Goal: Task Accomplishment & Management: Manage account settings

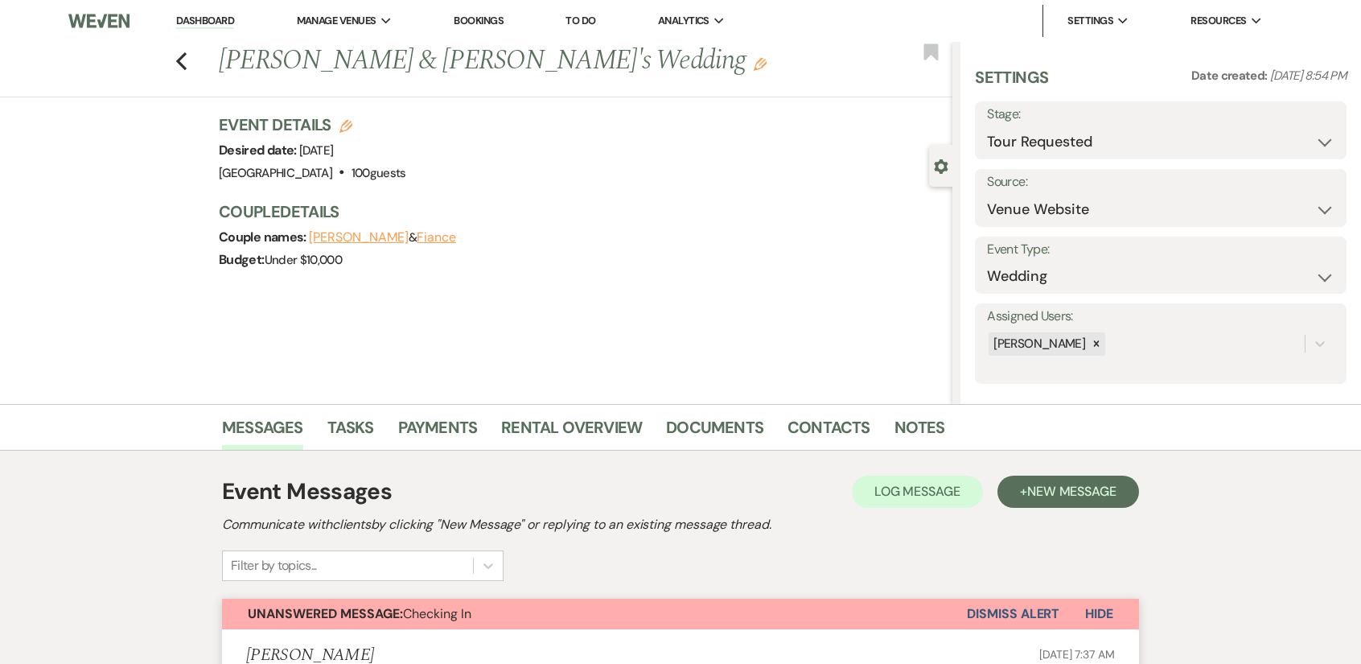
click at [220, 20] on link "Dashboard" at bounding box center [205, 21] width 58 height 15
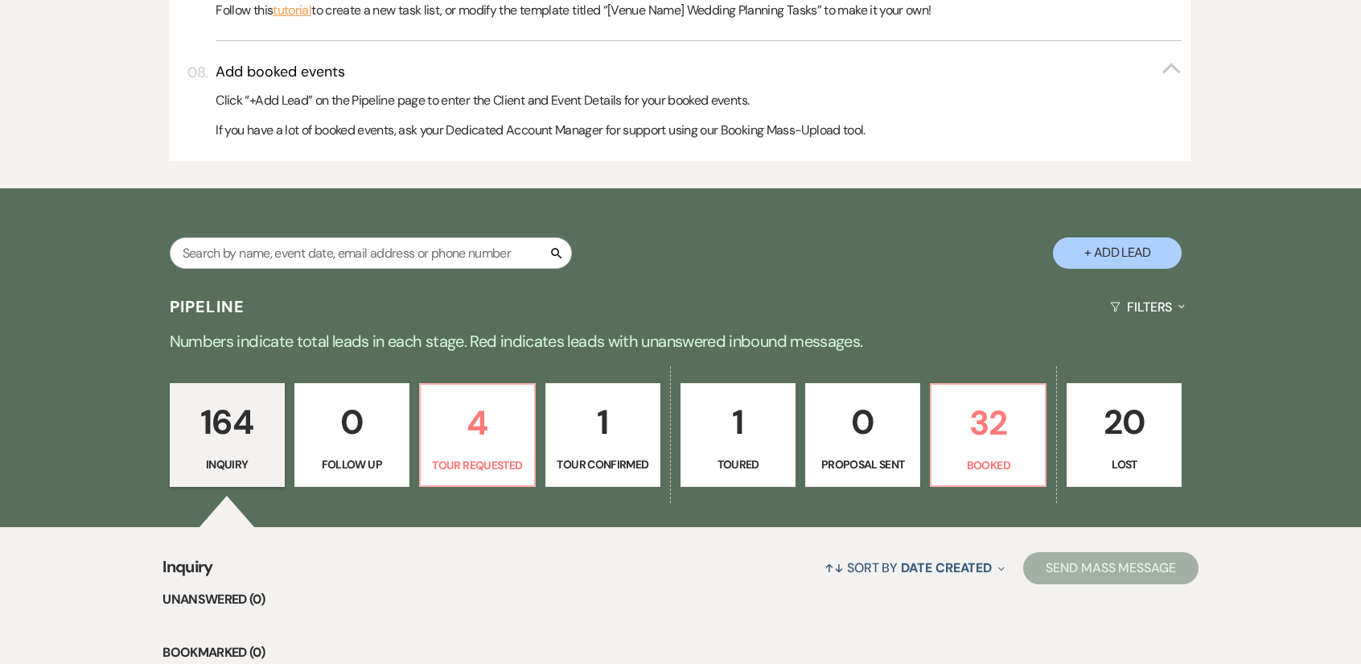
scroll to position [1126, 0]
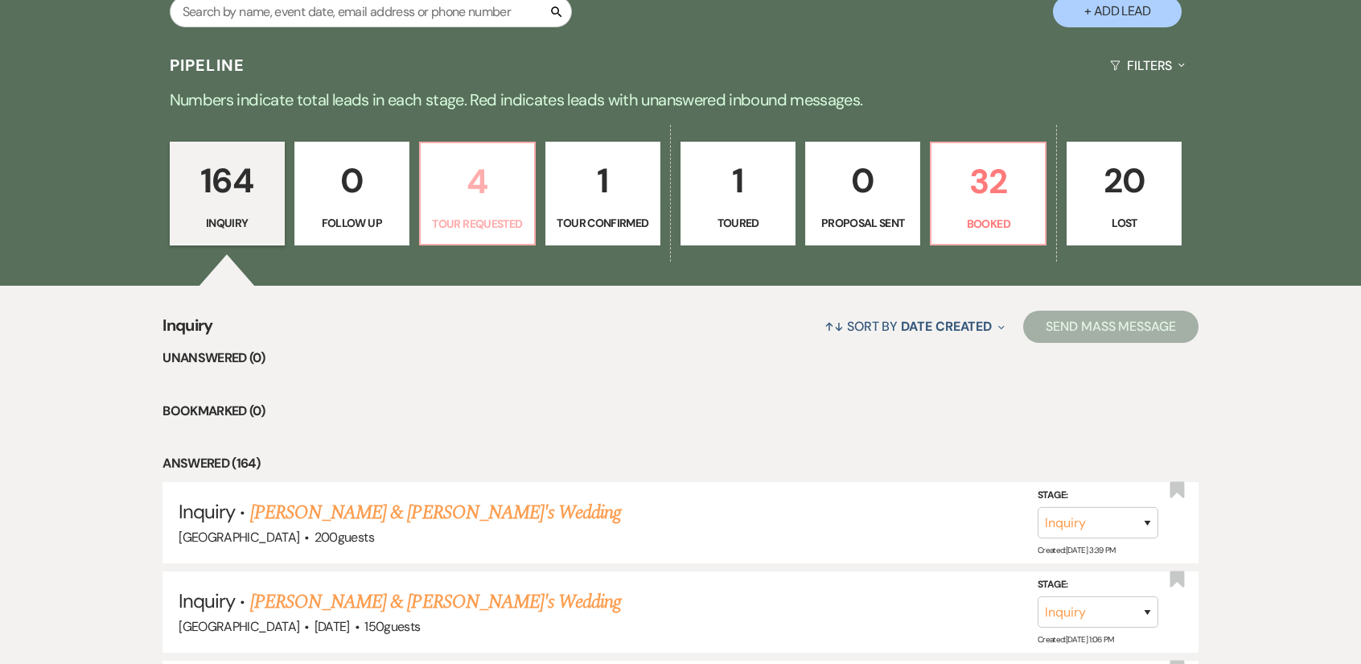
click at [497, 186] on p "4" at bounding box center [477, 181] width 94 height 54
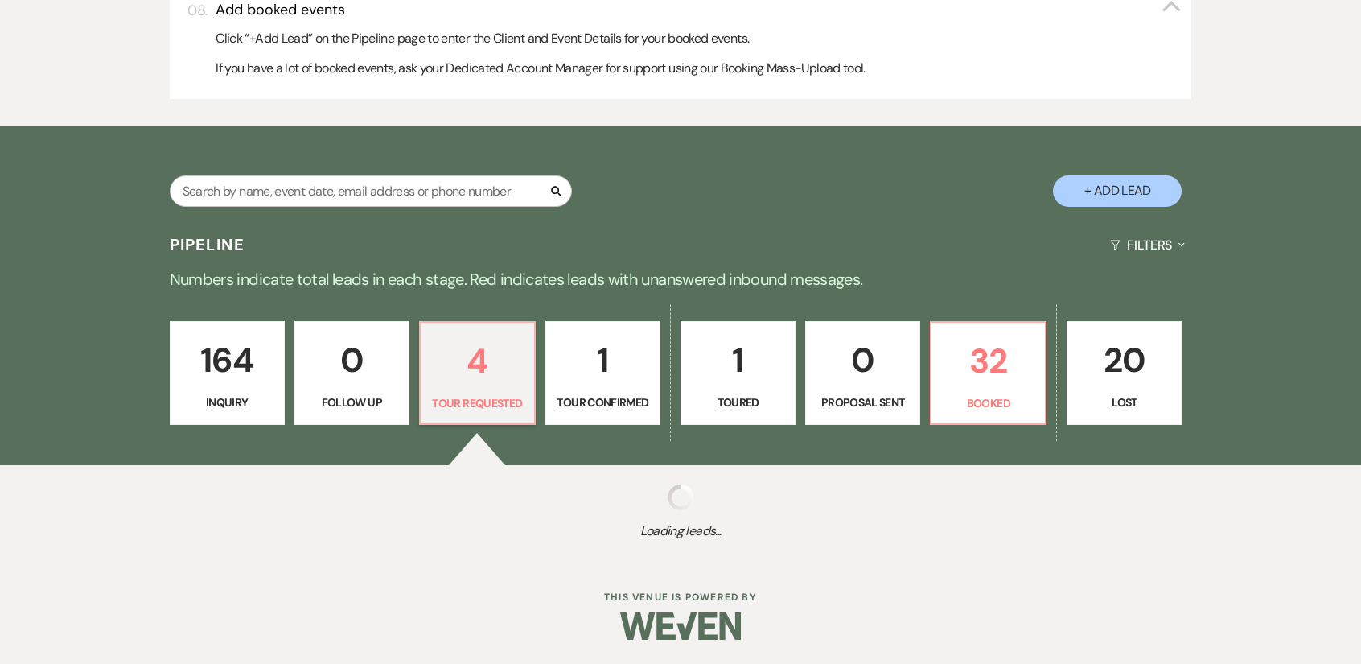
select select "2"
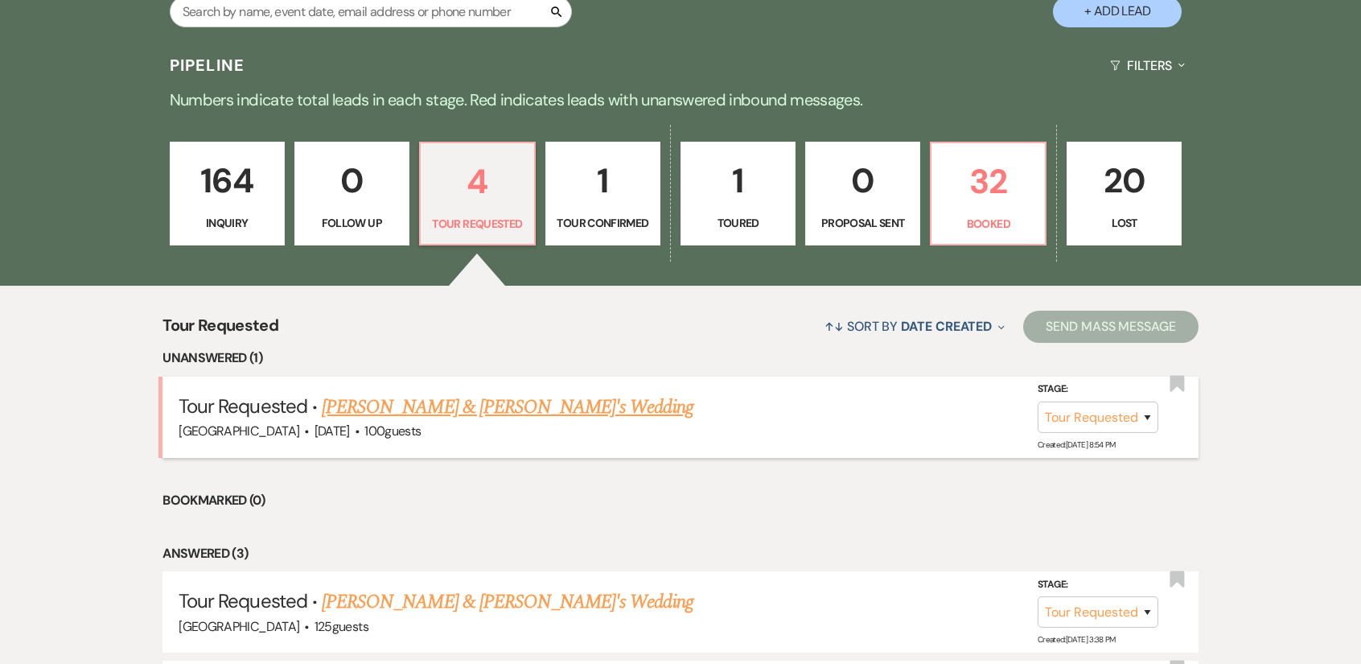
click at [569, 403] on h5 "Tour Requested · [PERSON_NAME] & [PERSON_NAME]'s Wedding" at bounding box center [681, 407] width 1004 height 29
click at [514, 412] on link "[PERSON_NAME] & [PERSON_NAME]'s Wedding" at bounding box center [508, 407] width 372 height 29
select select "2"
select select "5"
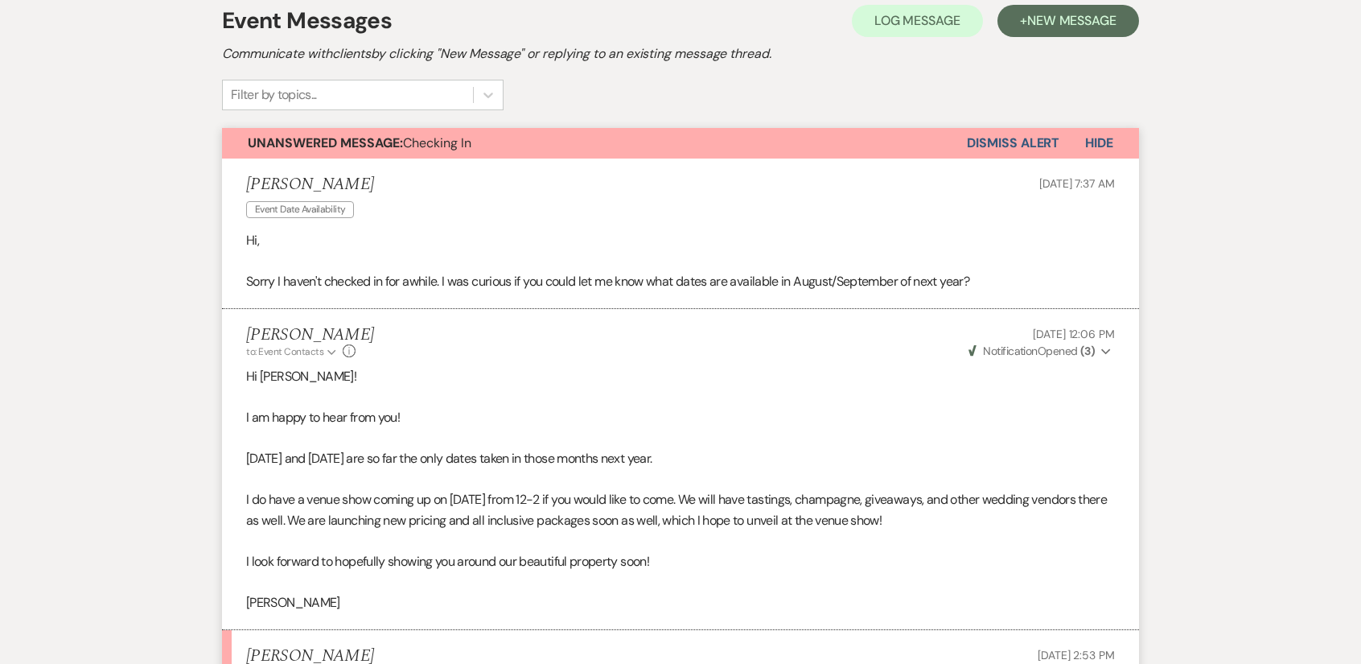
scroll to position [310, 0]
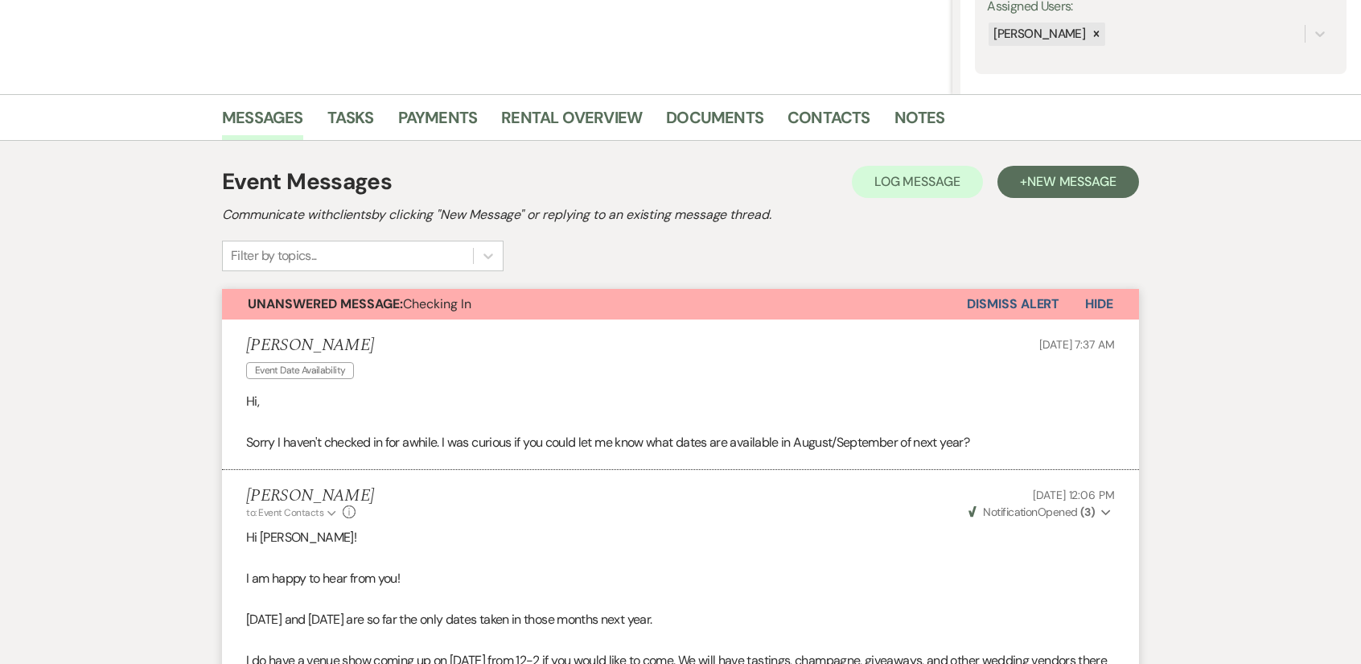
click at [1020, 302] on button "Dismiss Alert" at bounding box center [1013, 304] width 93 height 31
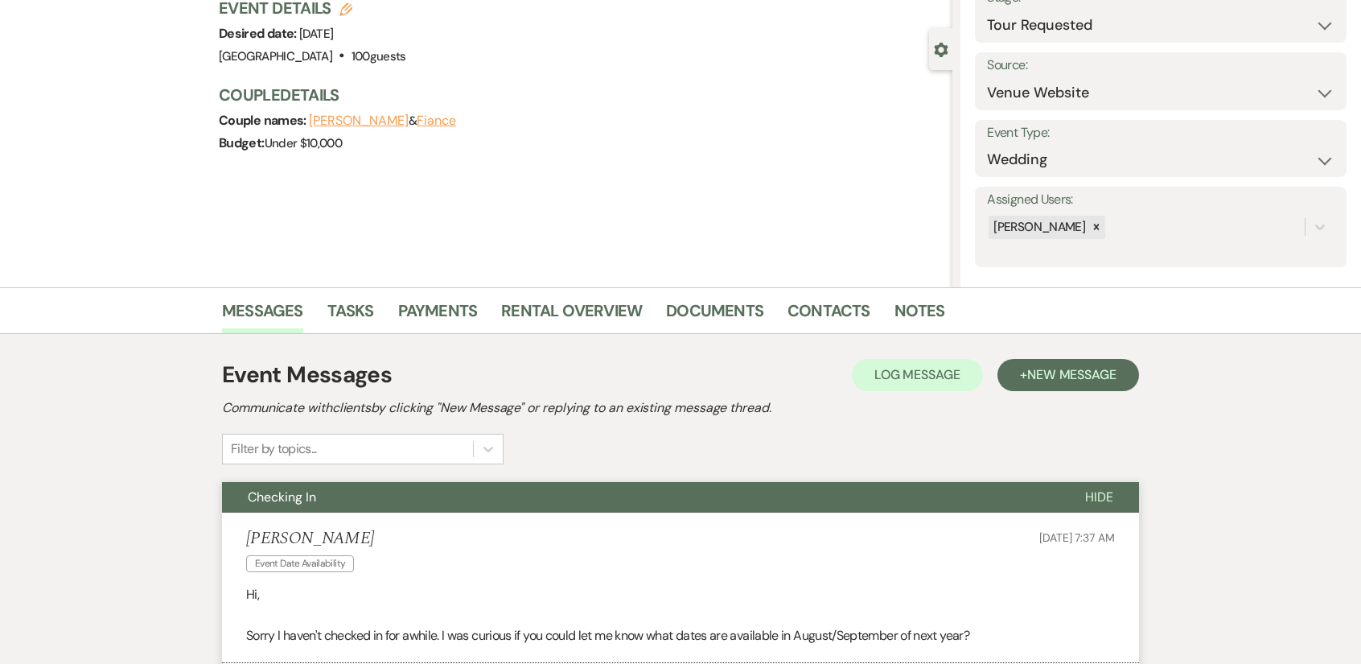
scroll to position [0, 0]
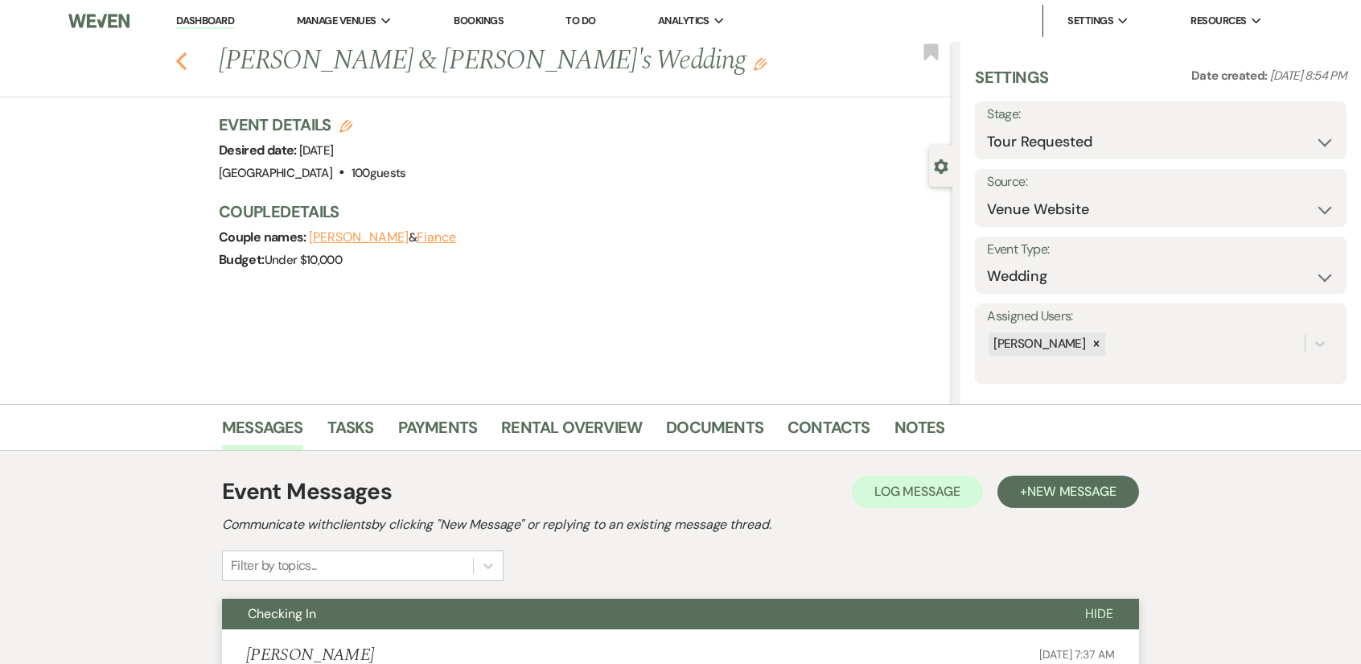
click at [187, 58] on icon "Previous" at bounding box center [181, 60] width 12 height 19
select select "2"
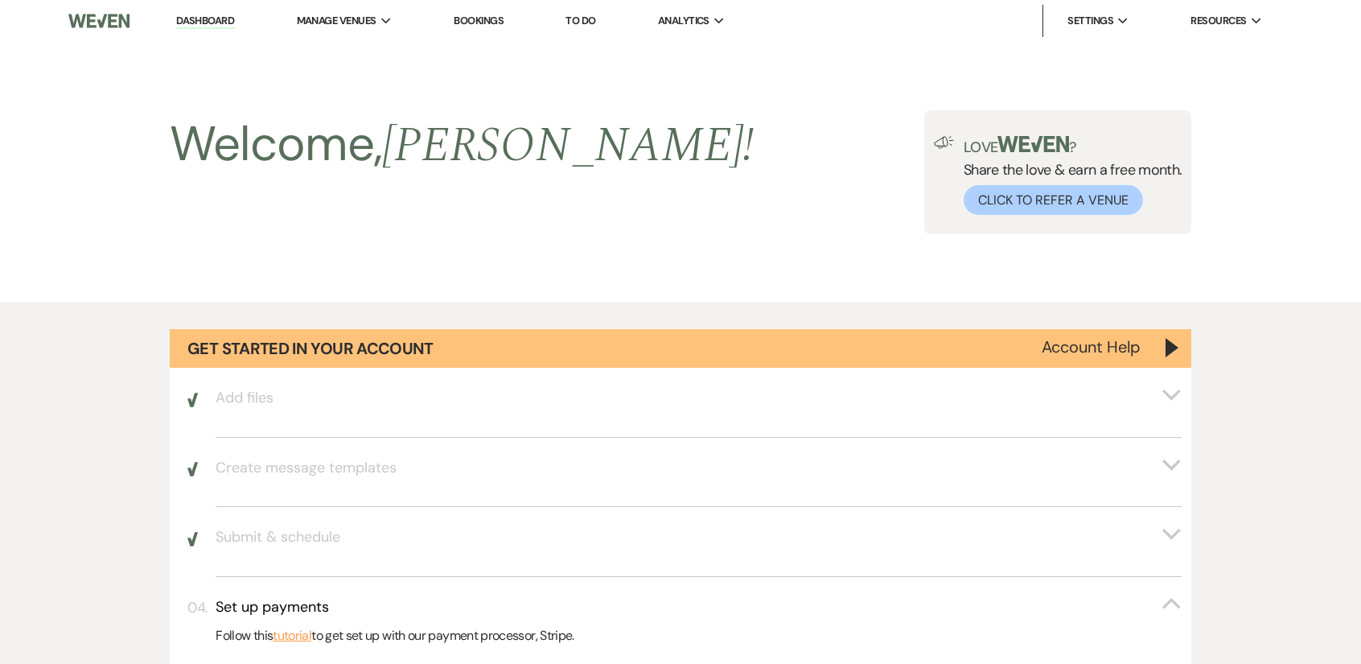
scroll to position [1126, 0]
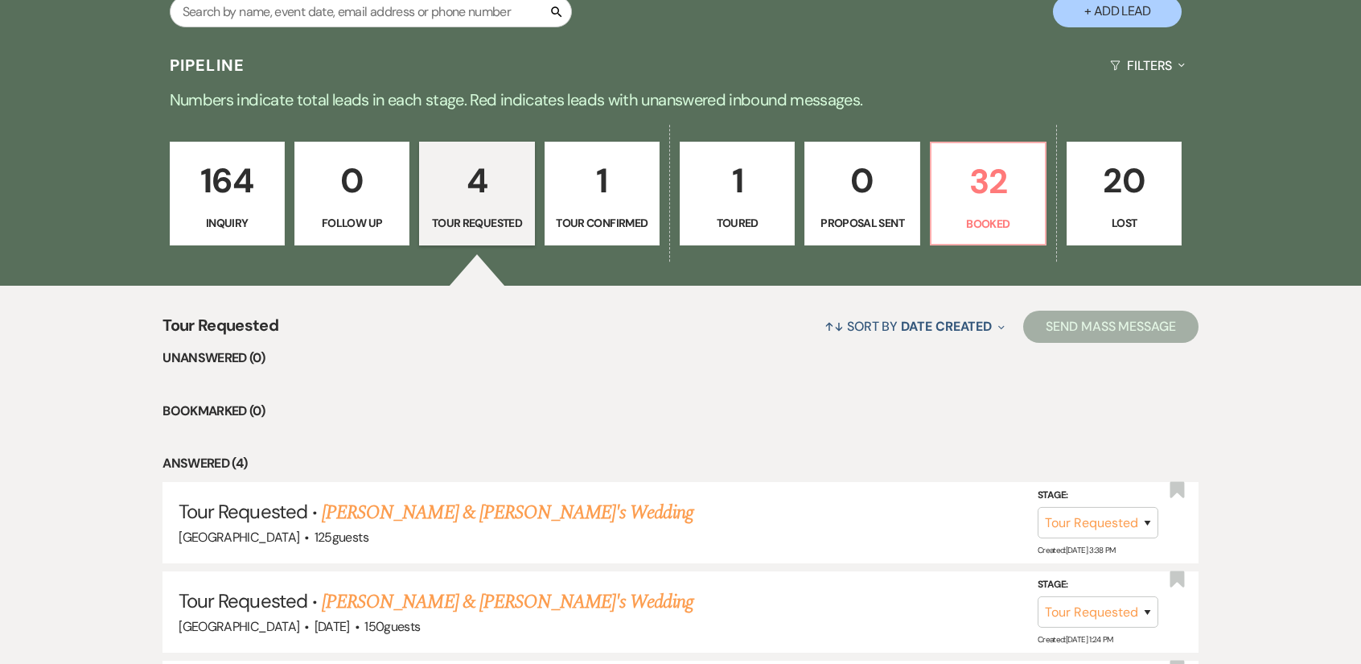
click at [767, 195] on p "1" at bounding box center [737, 181] width 94 height 54
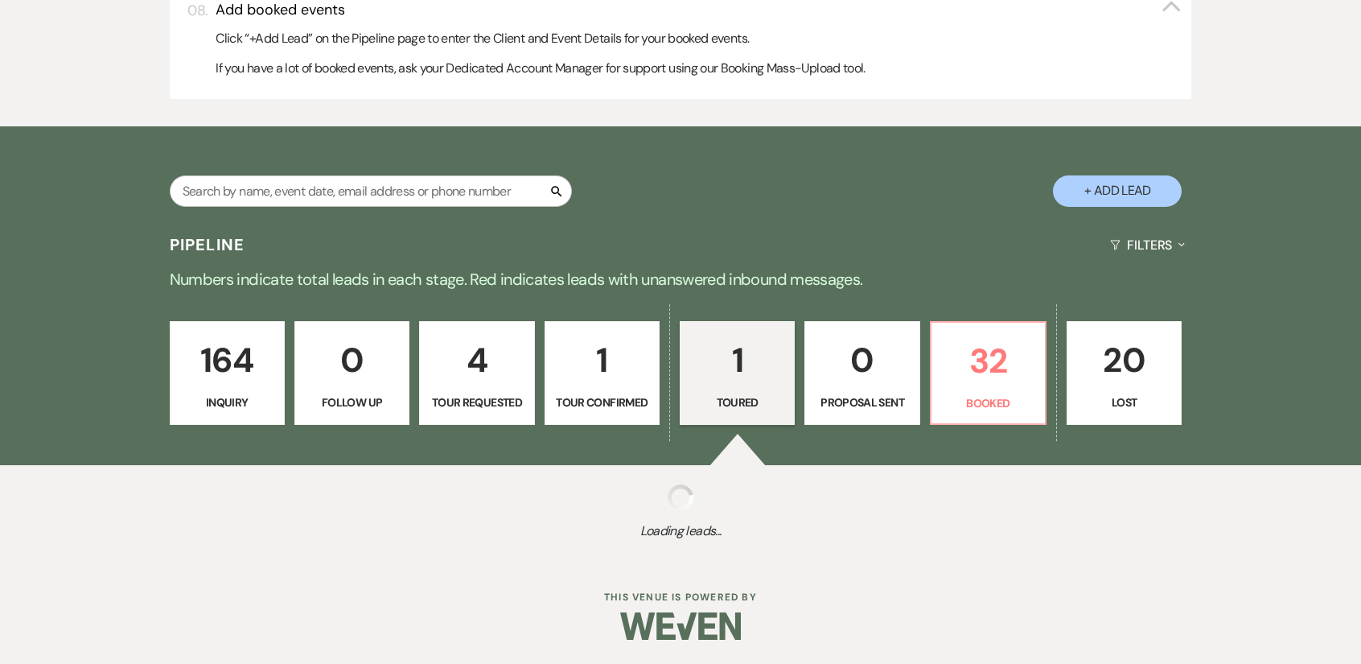
select select "5"
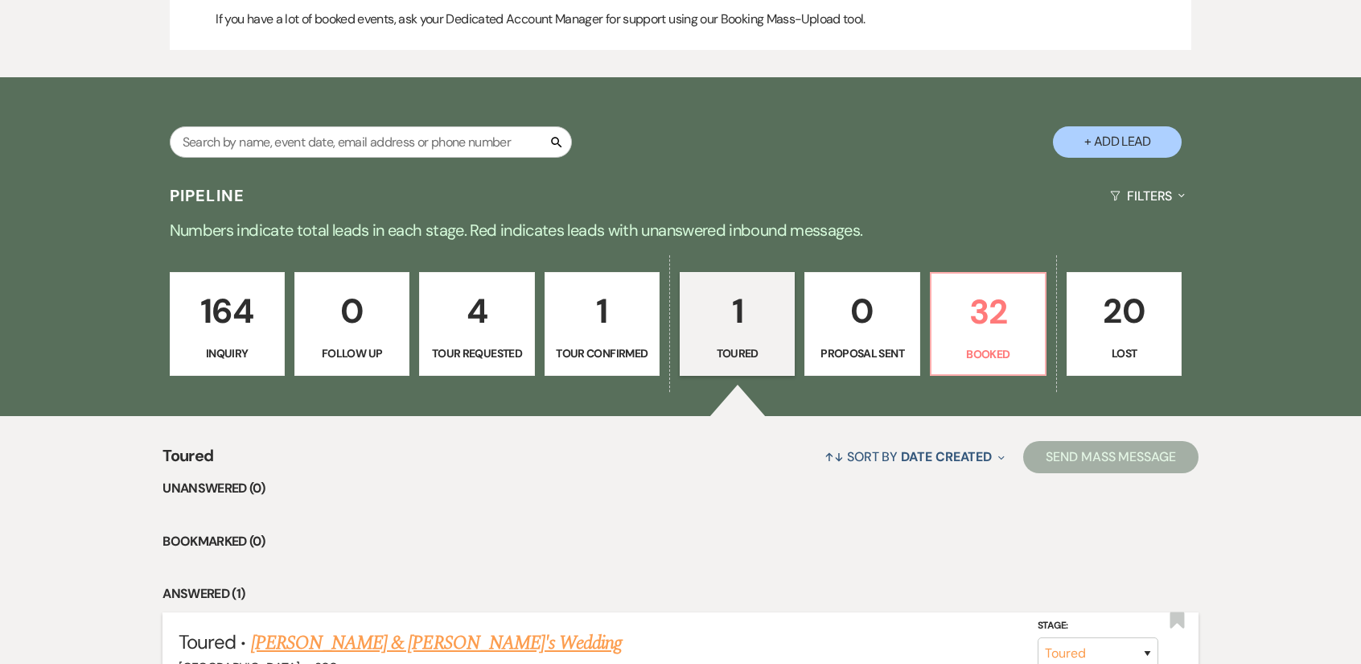
scroll to position [914, 0]
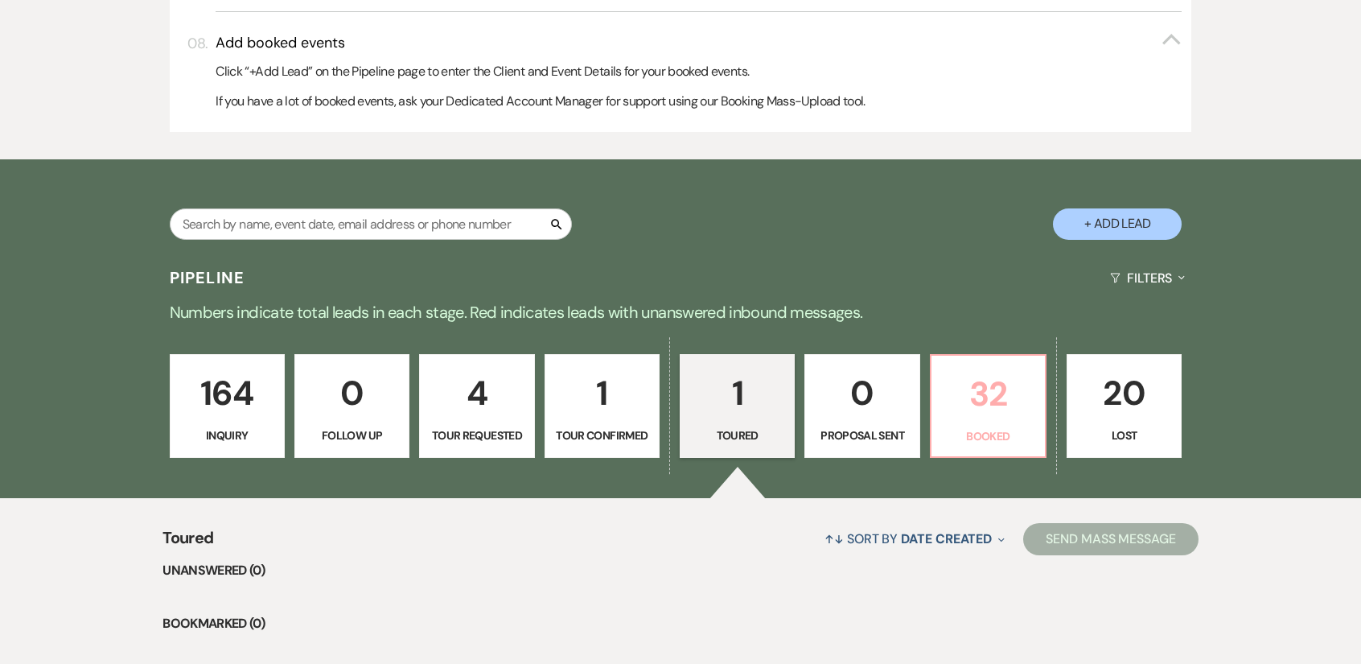
click at [1010, 385] on p "32" at bounding box center [988, 394] width 94 height 54
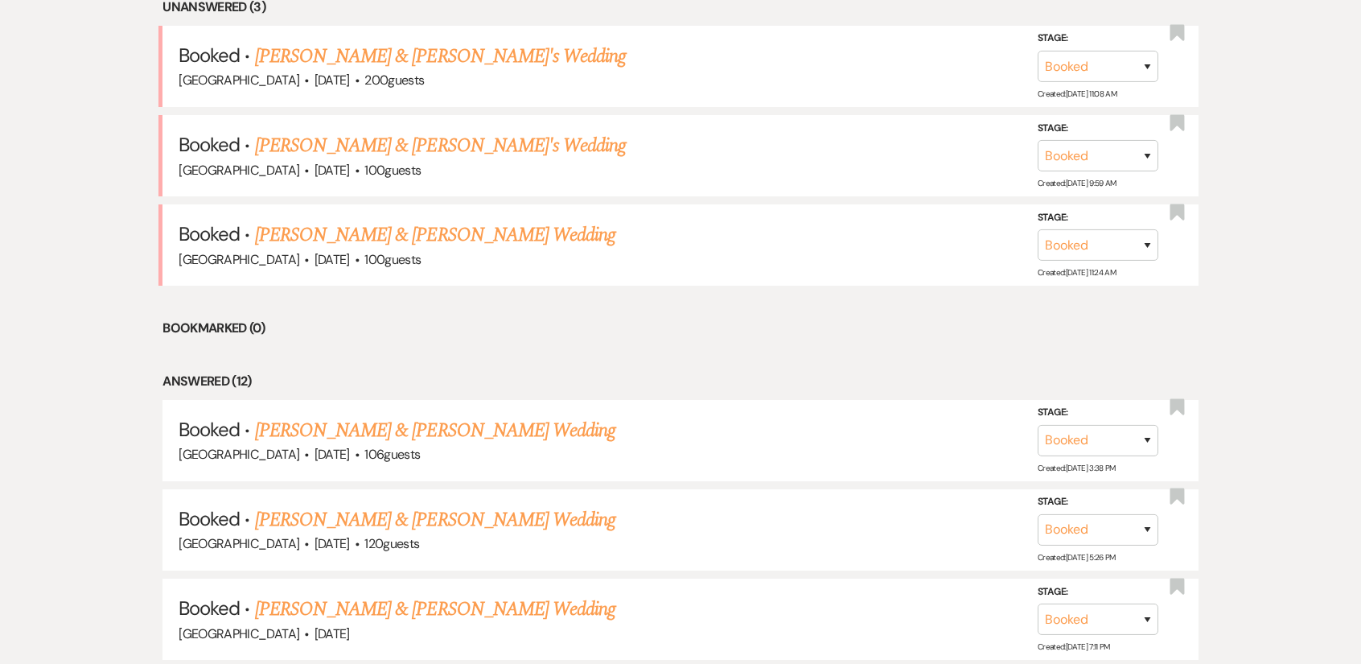
scroll to position [1557, 0]
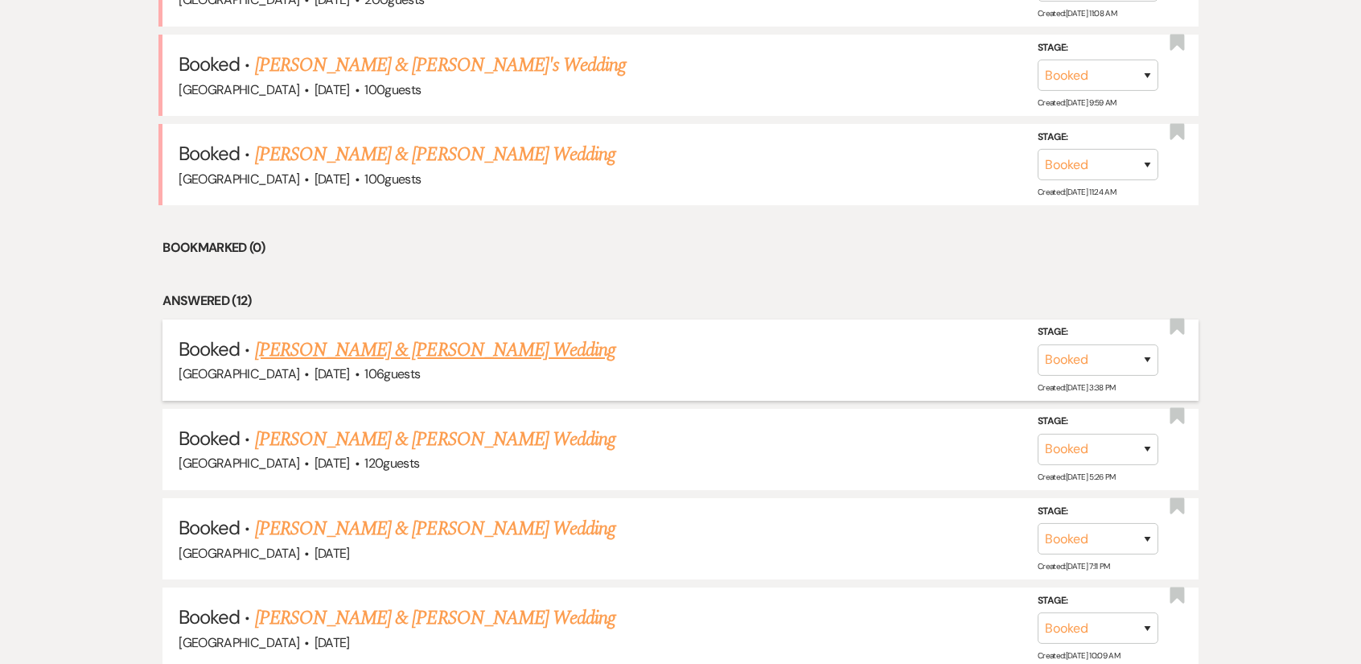
click at [430, 349] on link "[PERSON_NAME] & [PERSON_NAME] Wedding" at bounding box center [435, 349] width 360 height 29
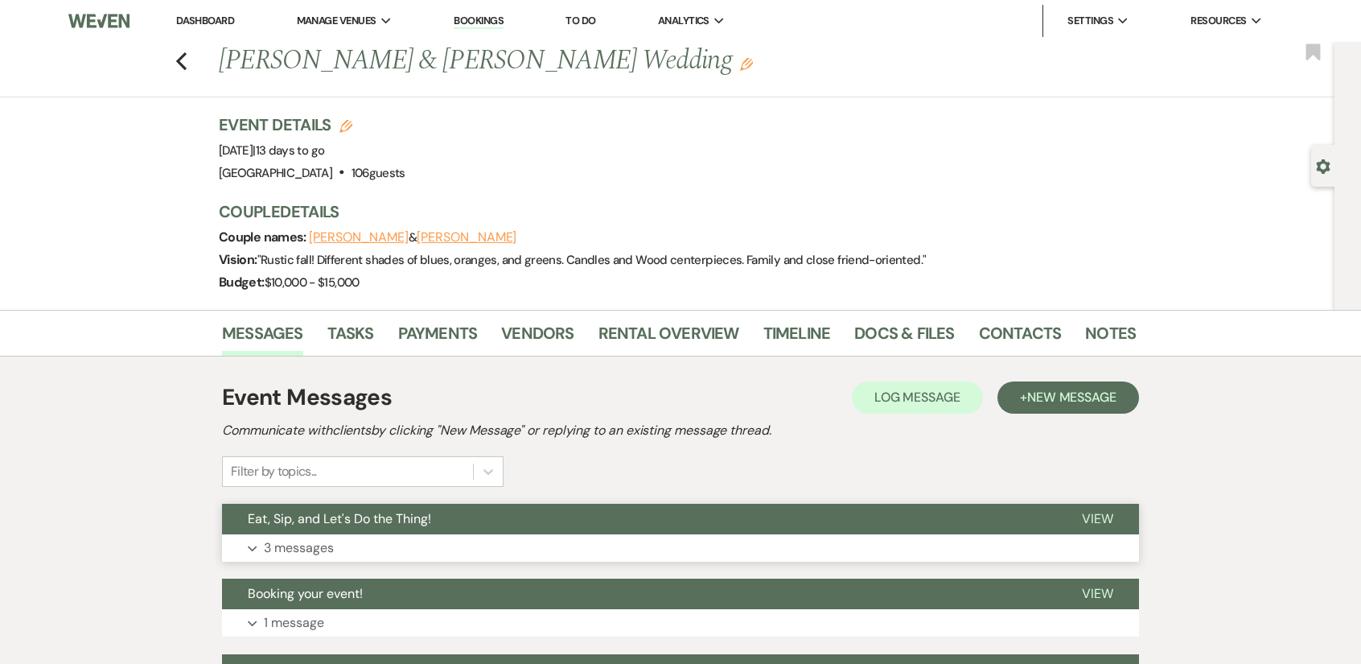
scroll to position [80, 0]
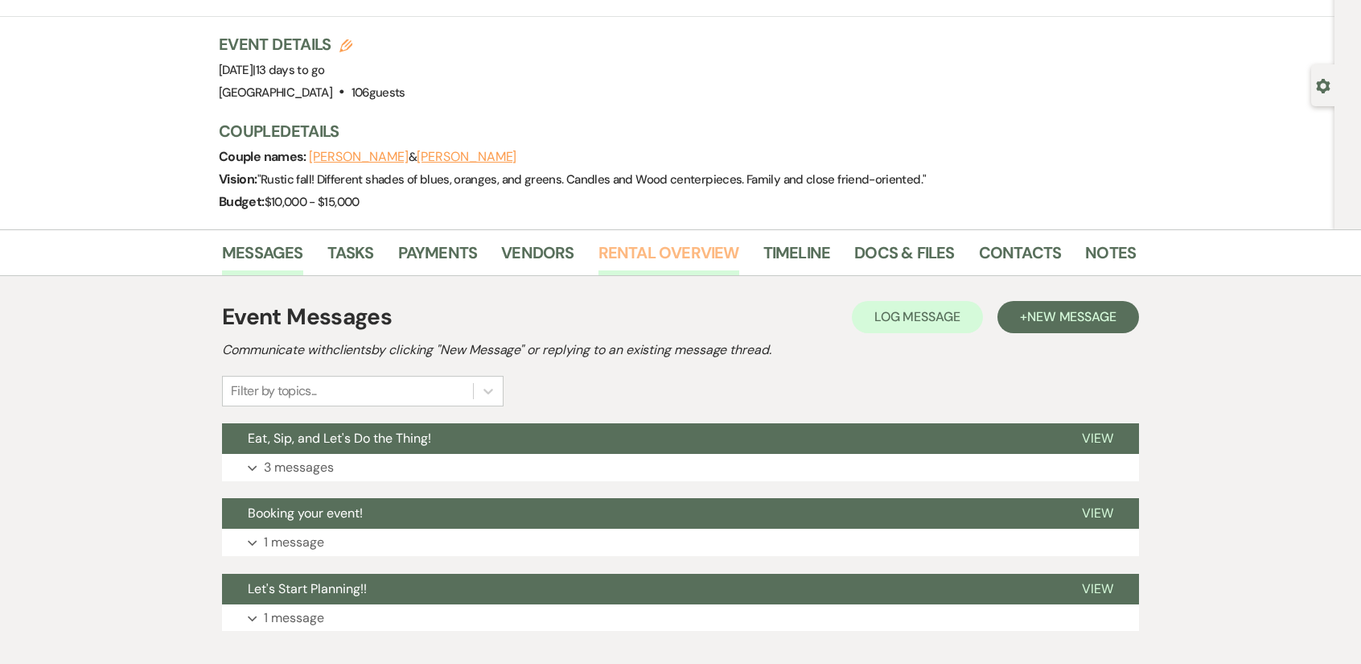
click at [598, 250] on link "Rental Overview" at bounding box center [668, 257] width 141 height 35
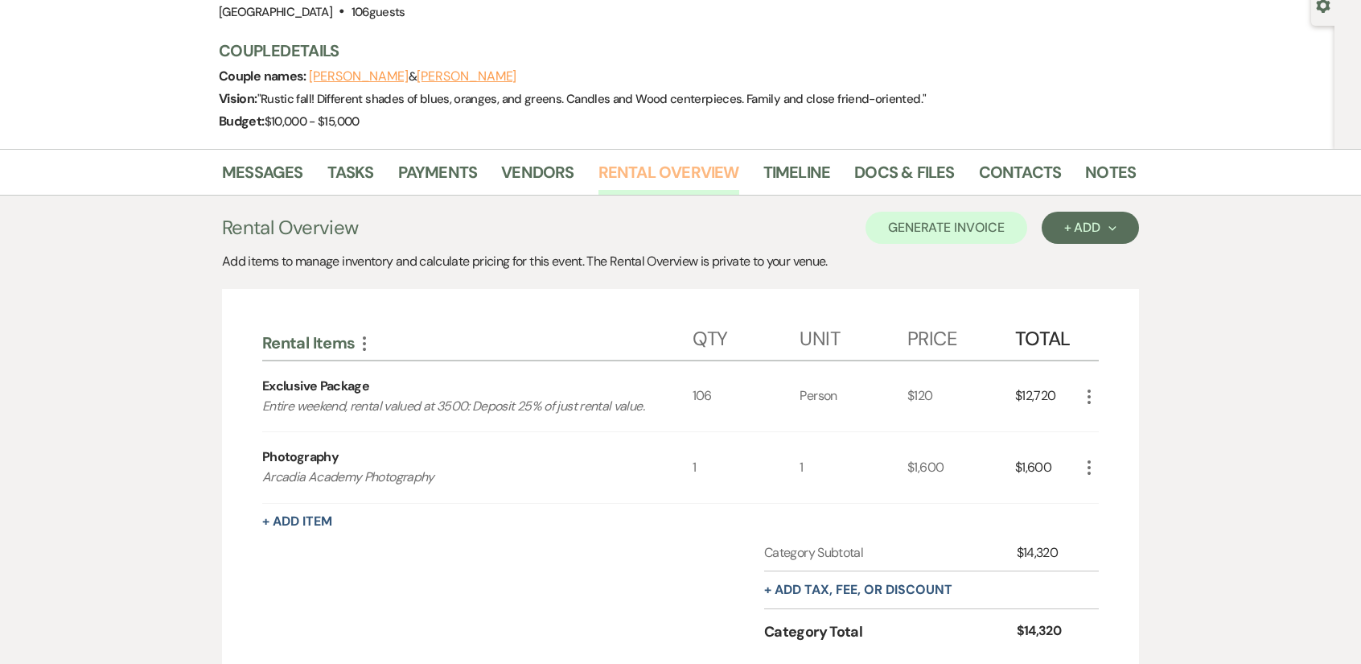
scroll to position [322, 0]
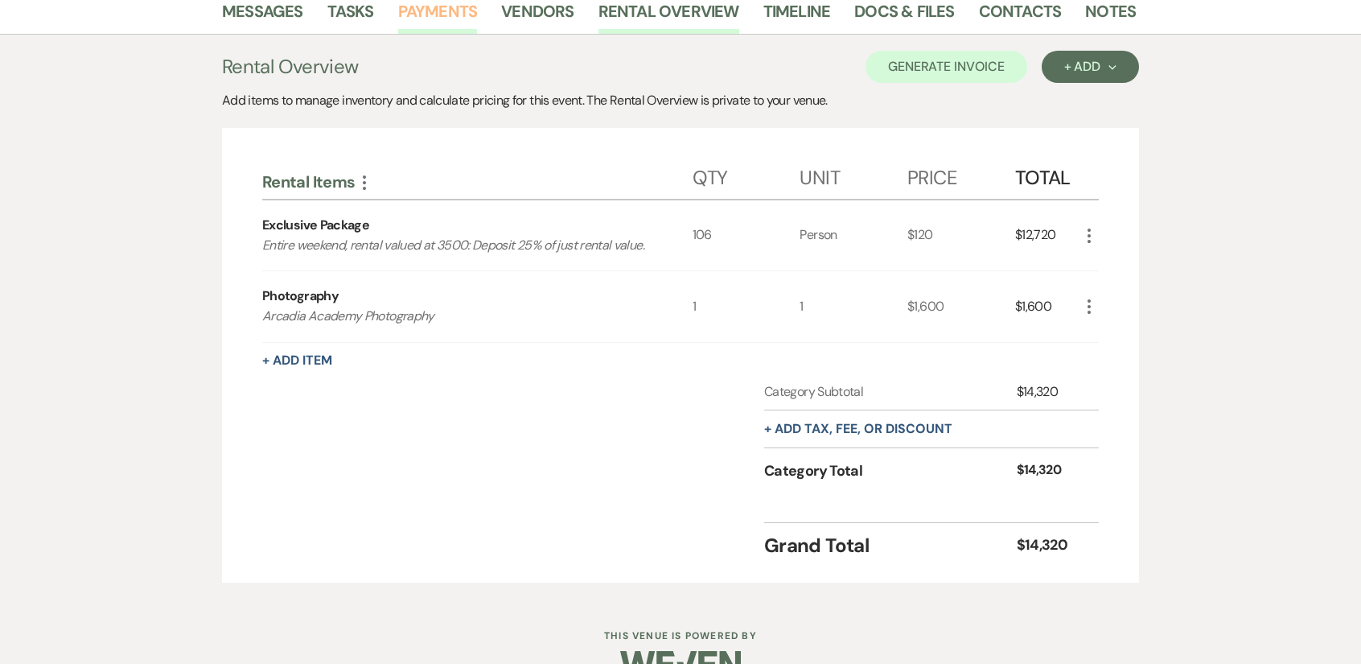
click at [448, 14] on link "Payments" at bounding box center [438, 15] width 80 height 35
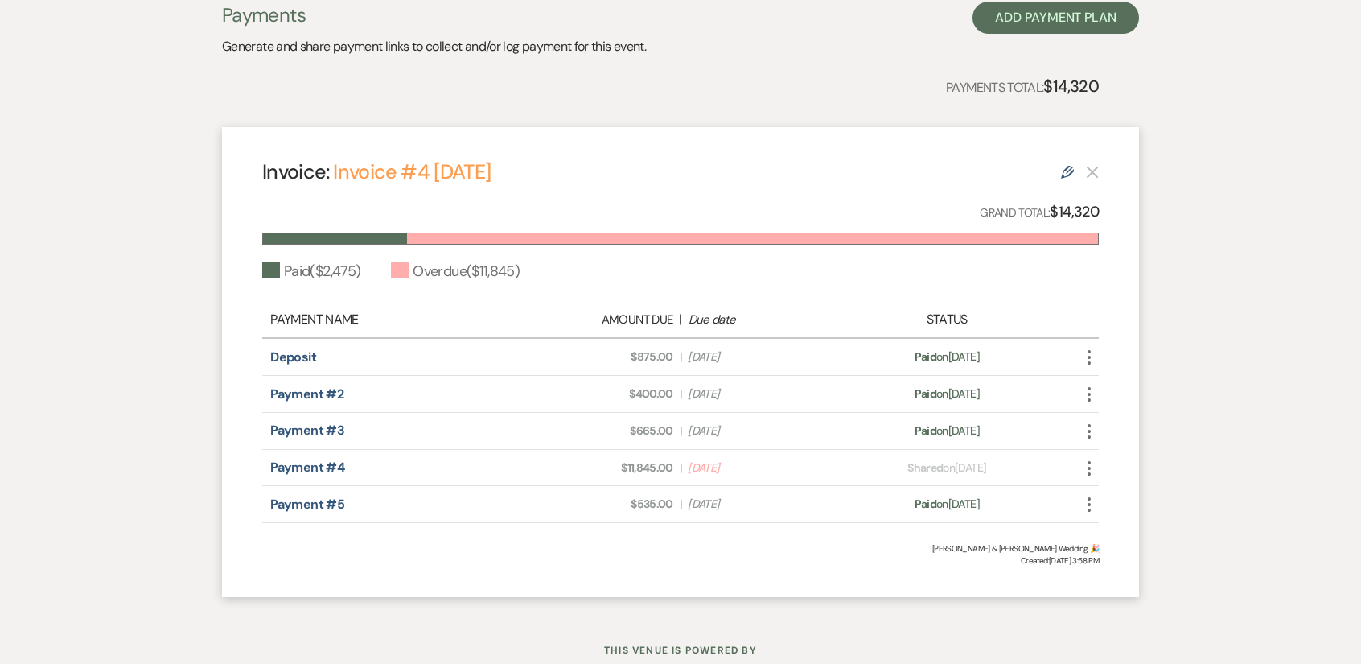
scroll to position [402, 0]
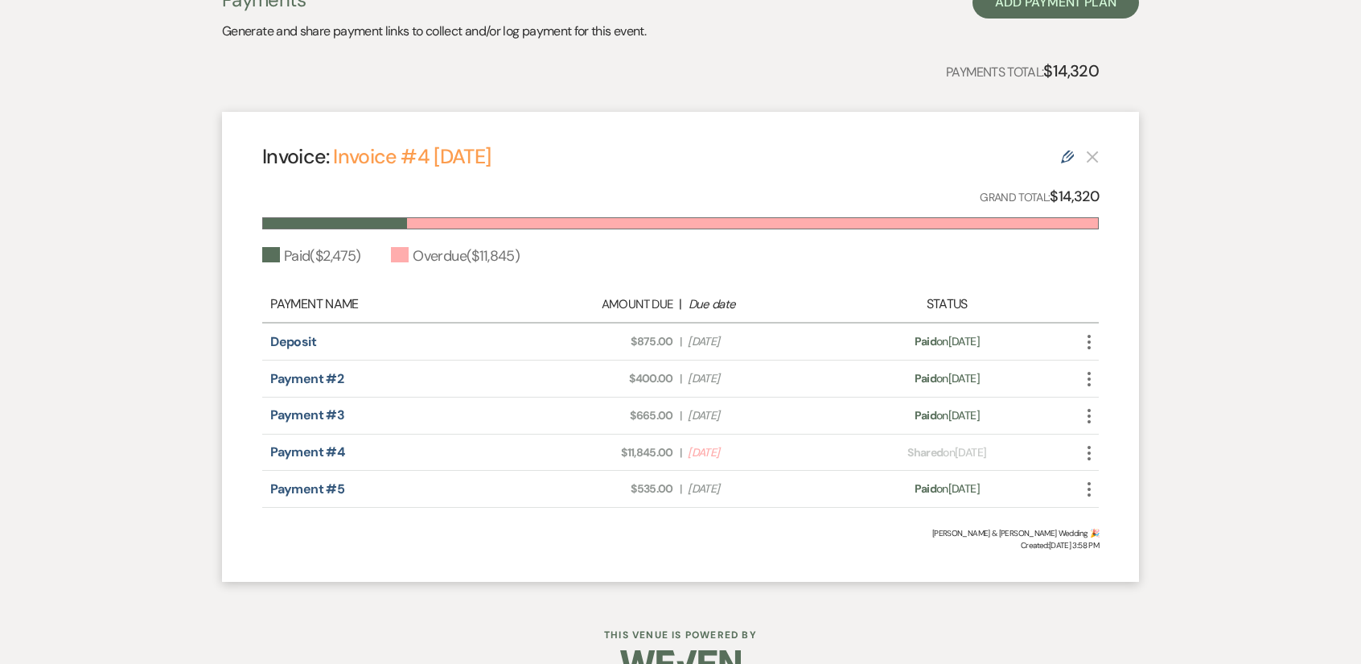
click at [1088, 447] on icon "More" at bounding box center [1089, 452] width 19 height 19
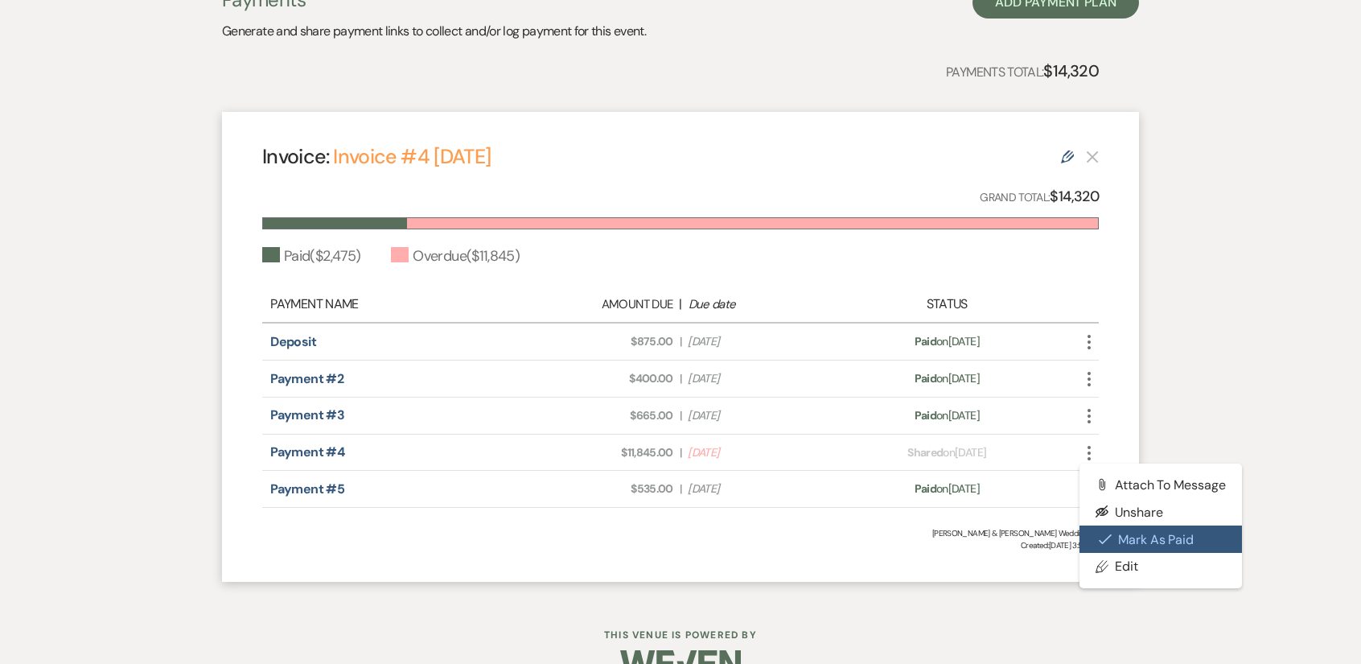
click at [1154, 550] on button "Check [PERSON_NAME] [PERSON_NAME] as Paid" at bounding box center [1161, 538] width 162 height 27
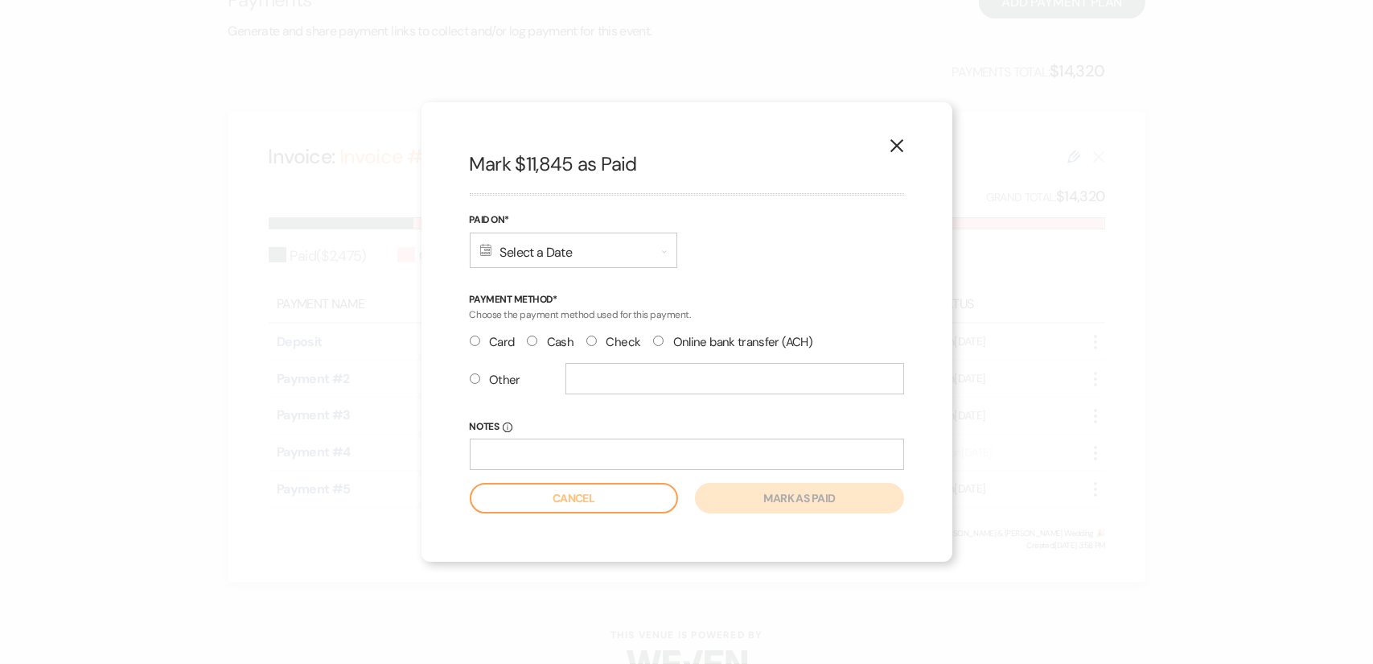
click at [590, 340] on input "Check" at bounding box center [591, 340] width 10 height 10
radio input "true"
click at [613, 251] on div "Calendar Select a Date Expand" at bounding box center [574, 249] width 208 height 35
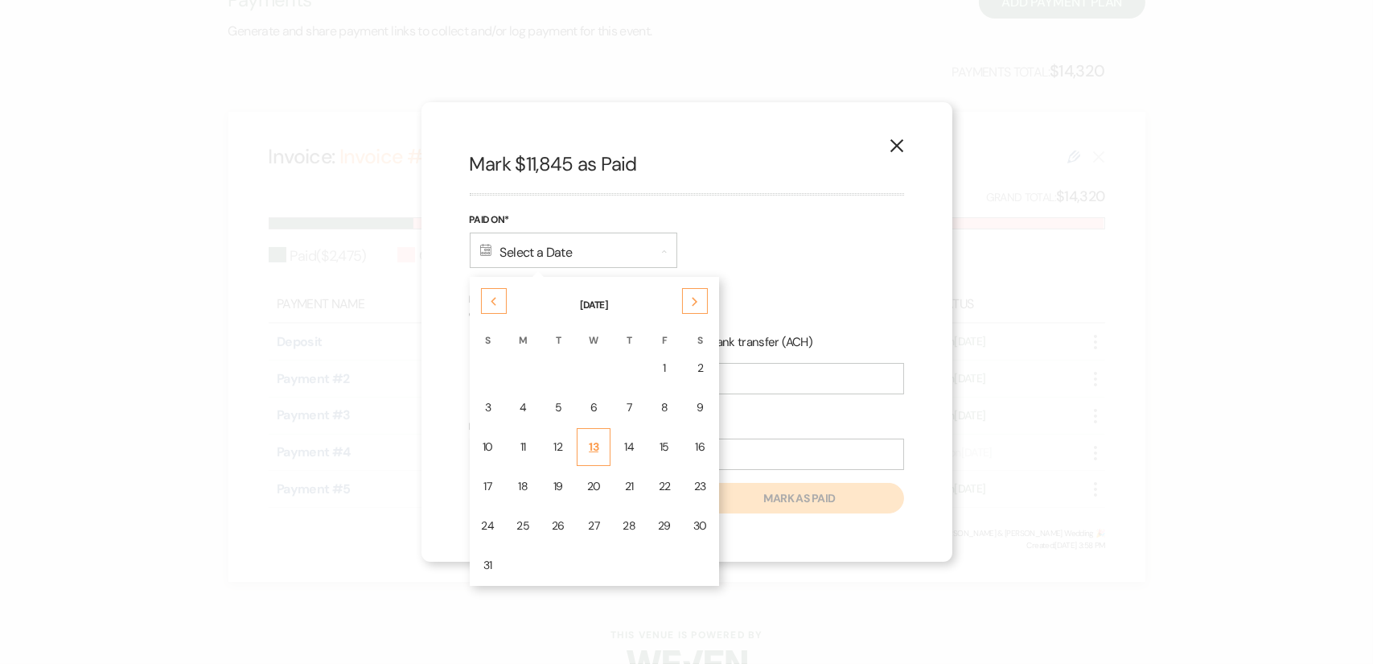
click at [599, 445] on td "13" at bounding box center [594, 447] width 35 height 38
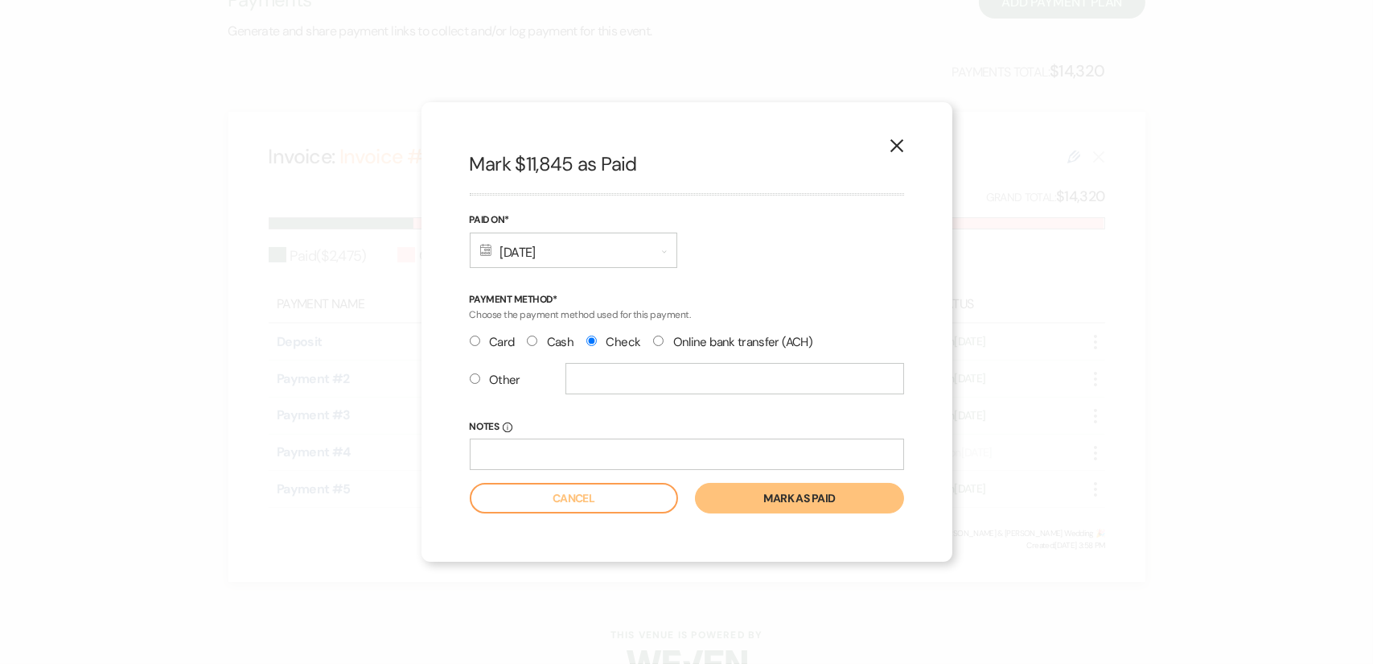
click at [791, 492] on button "Mark as paid" at bounding box center [799, 498] width 208 height 31
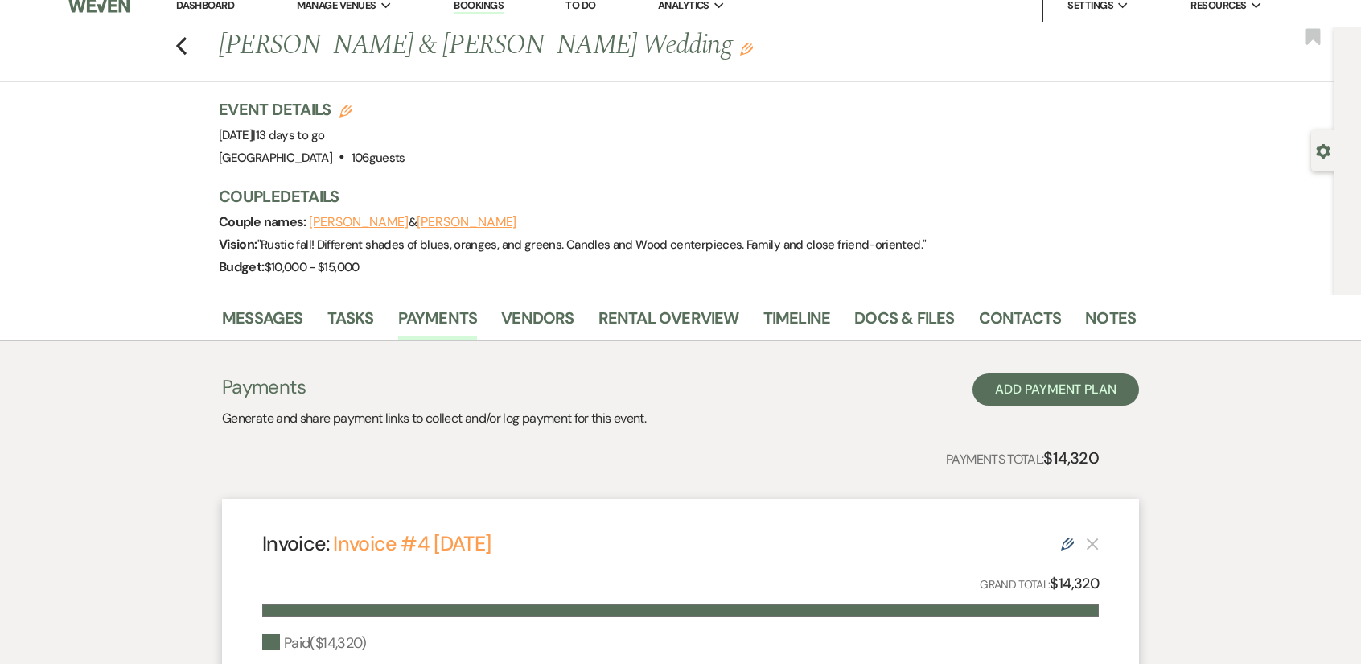
scroll to position [0, 0]
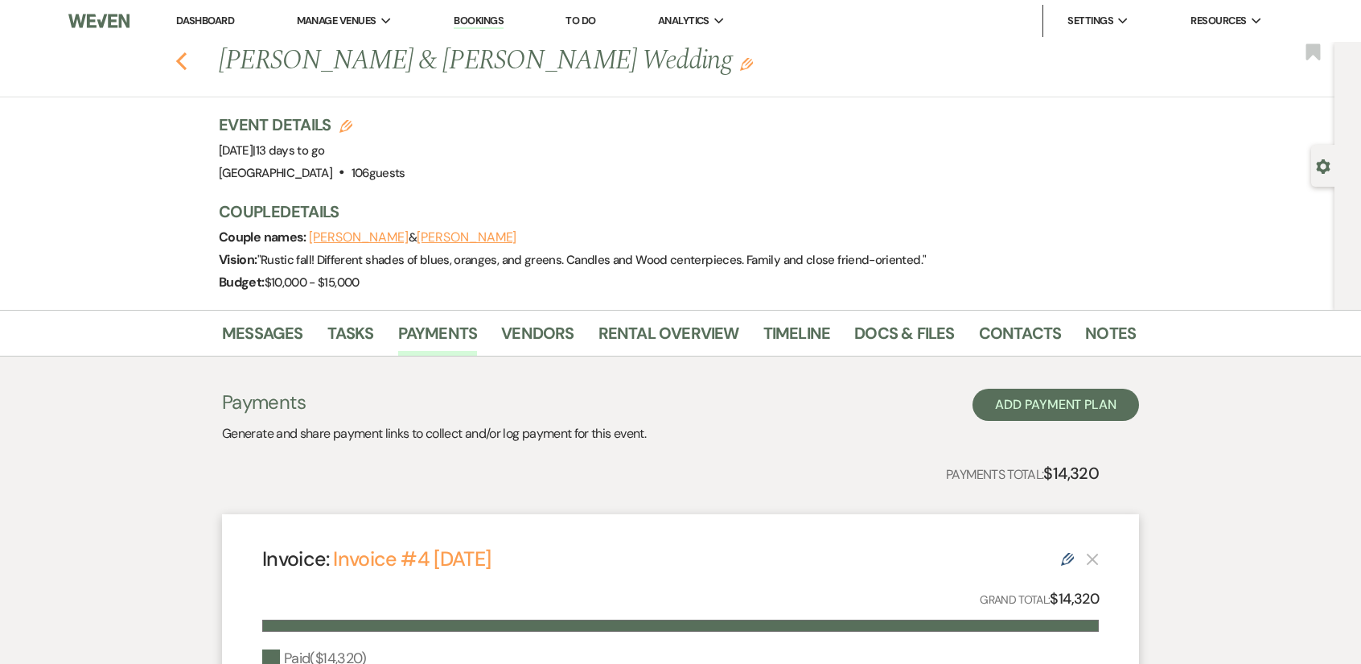
click at [182, 63] on icon "Previous" at bounding box center [181, 60] width 12 height 19
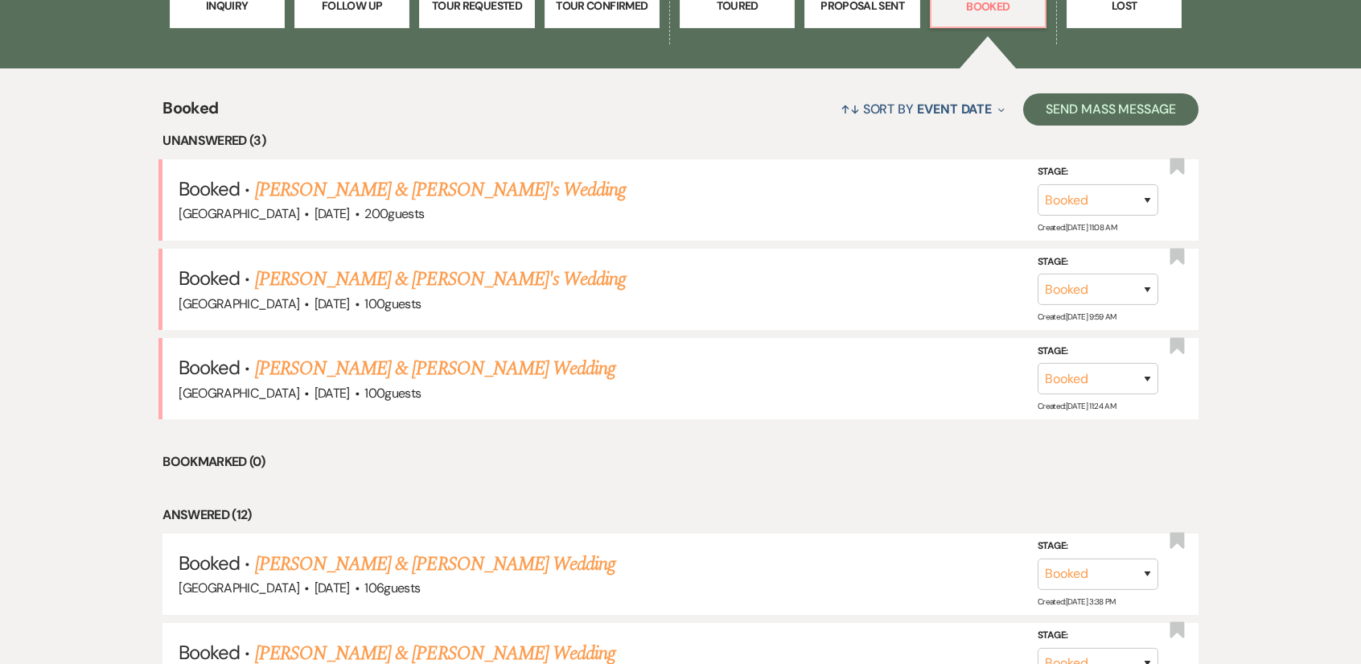
scroll to position [1316, 0]
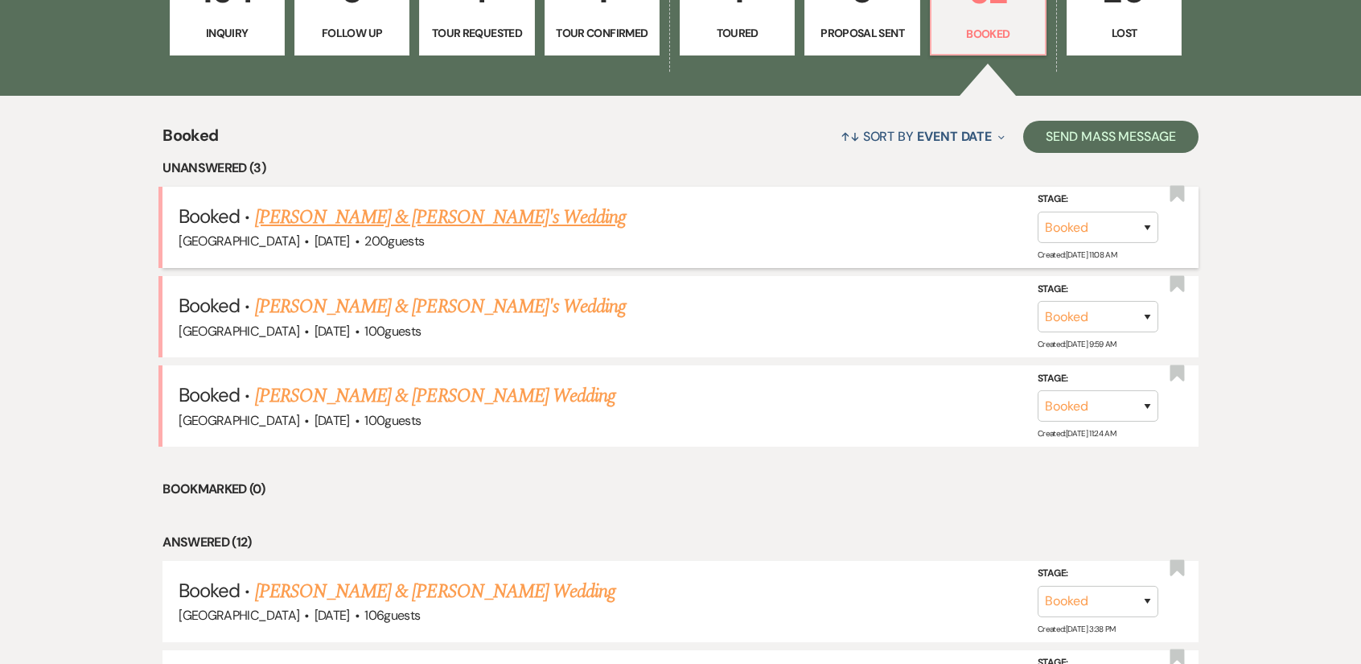
click at [472, 207] on link "[PERSON_NAME] & [PERSON_NAME]'s Wedding" at bounding box center [441, 217] width 372 height 29
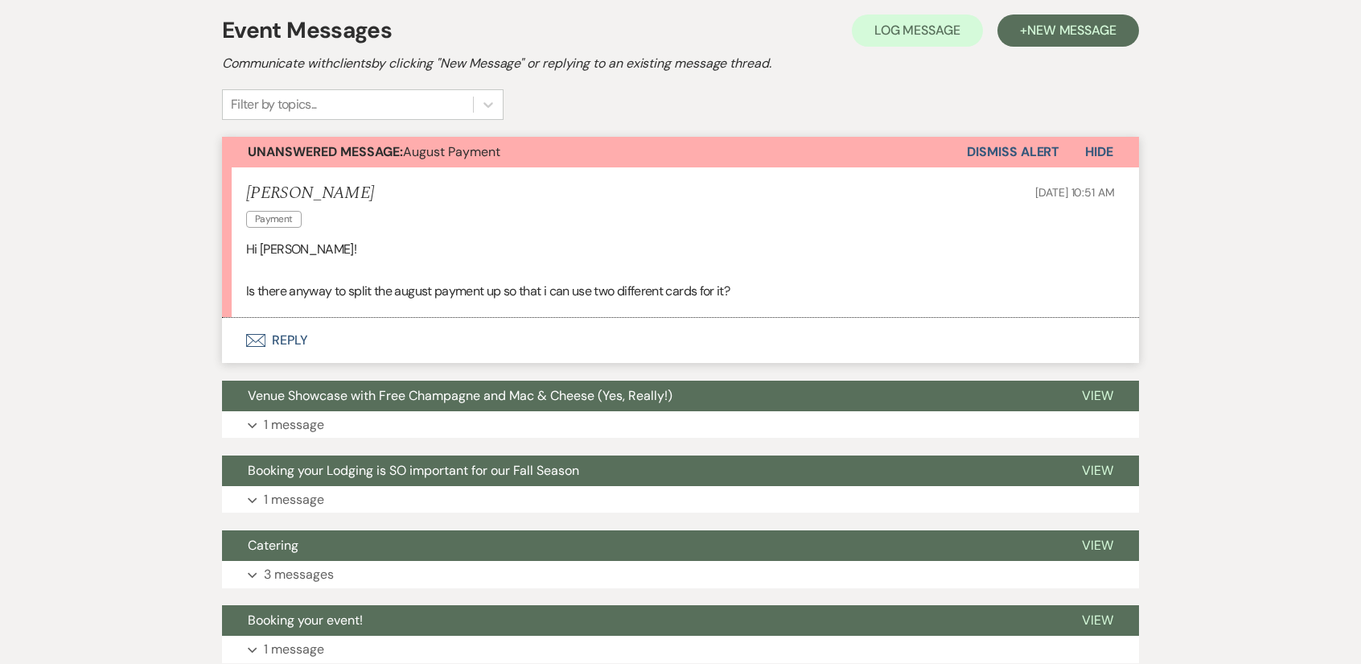
scroll to position [322, 0]
click at [449, 352] on button "Envelope Reply" at bounding box center [680, 340] width 917 height 45
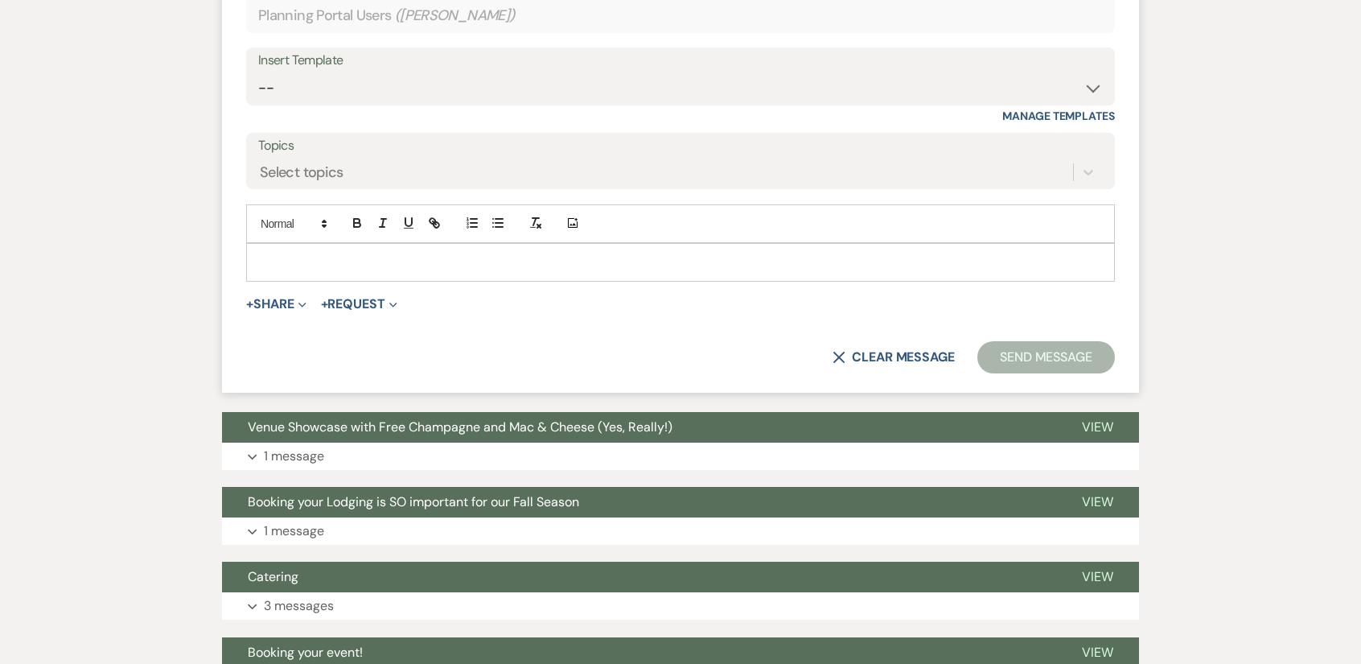
scroll to position [724, 0]
click at [475, 258] on p at bounding box center [680, 262] width 843 height 18
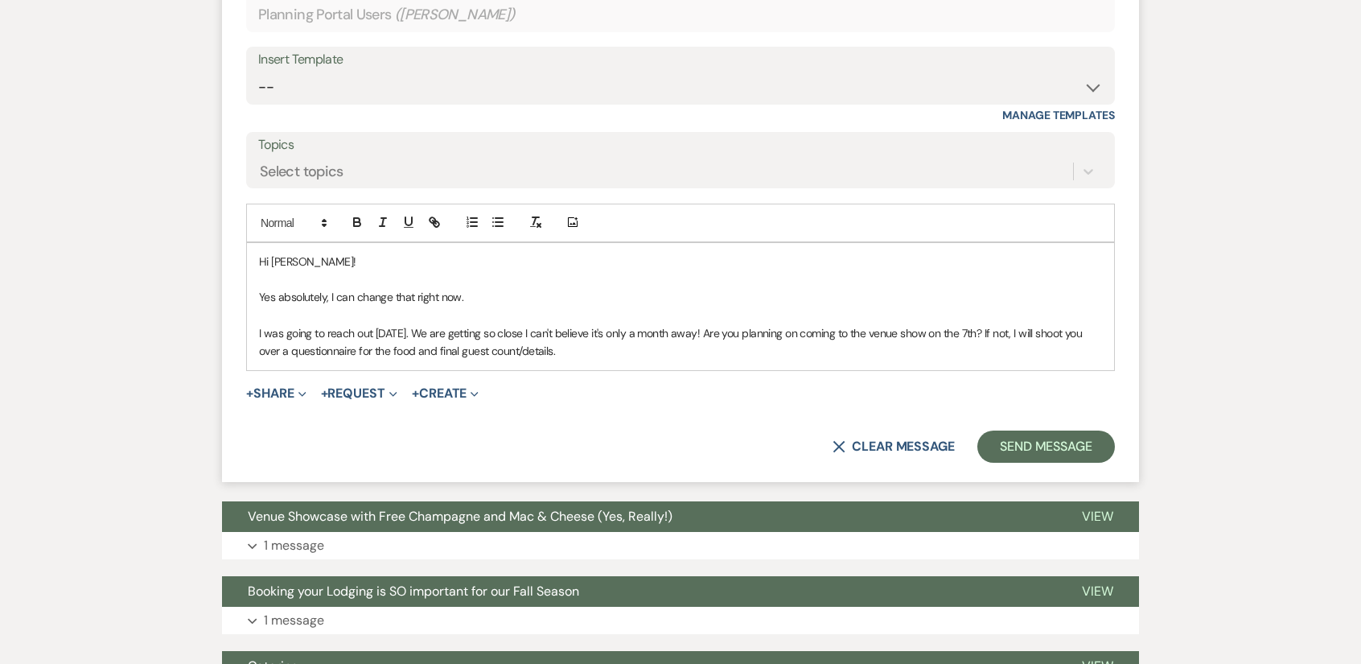
click at [566, 350] on p "I was going to reach out [DATE]. We are getting so close I can't believe it's o…" at bounding box center [680, 342] width 843 height 36
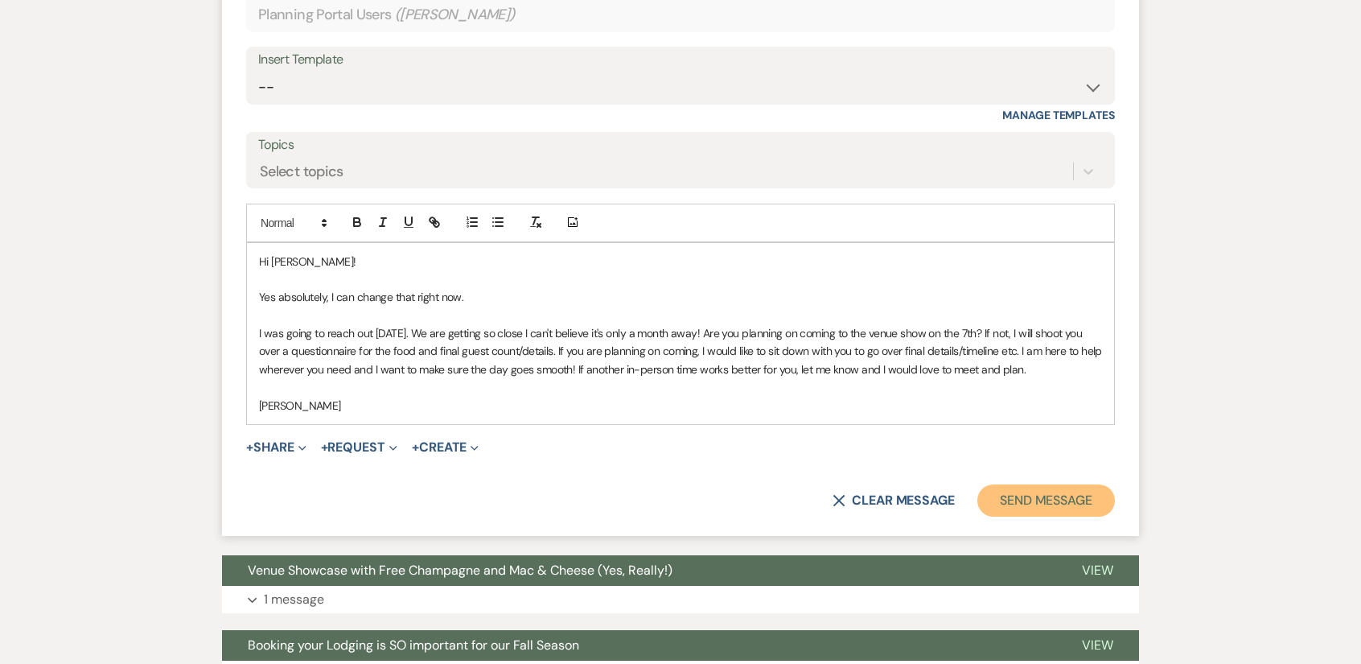
click at [1033, 490] on button "Send Message" at bounding box center [1046, 500] width 138 height 32
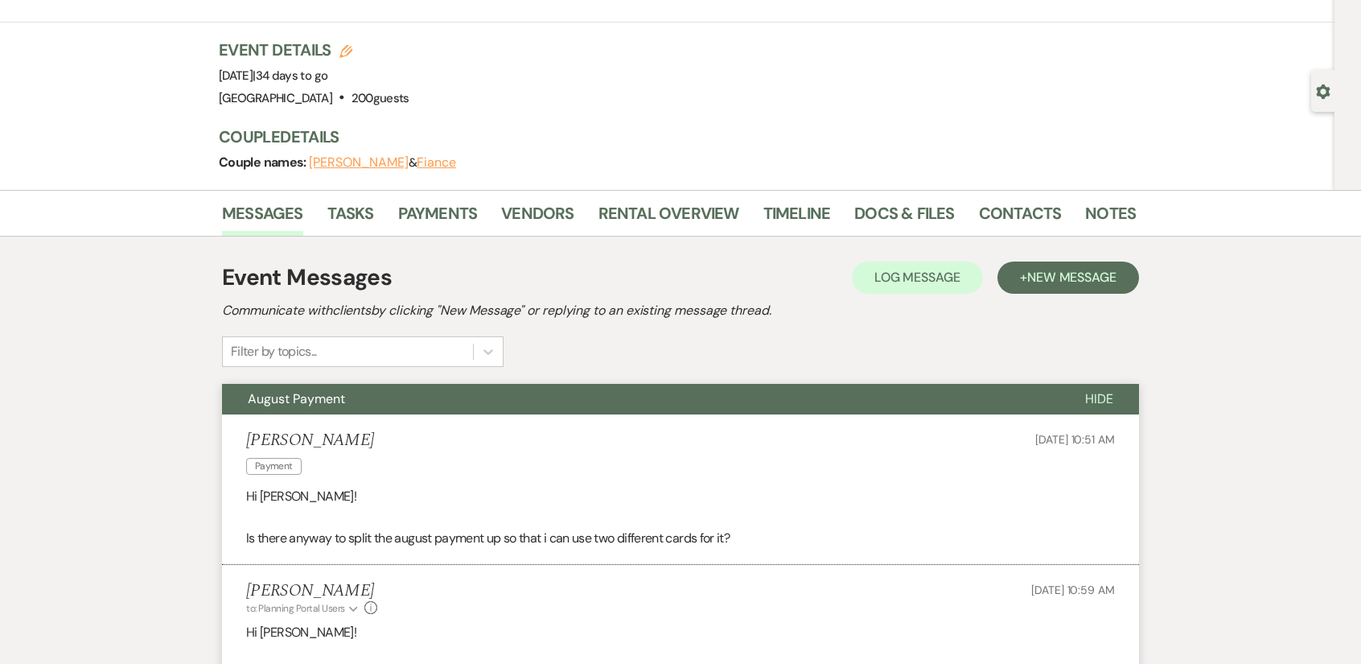
scroll to position [20, 0]
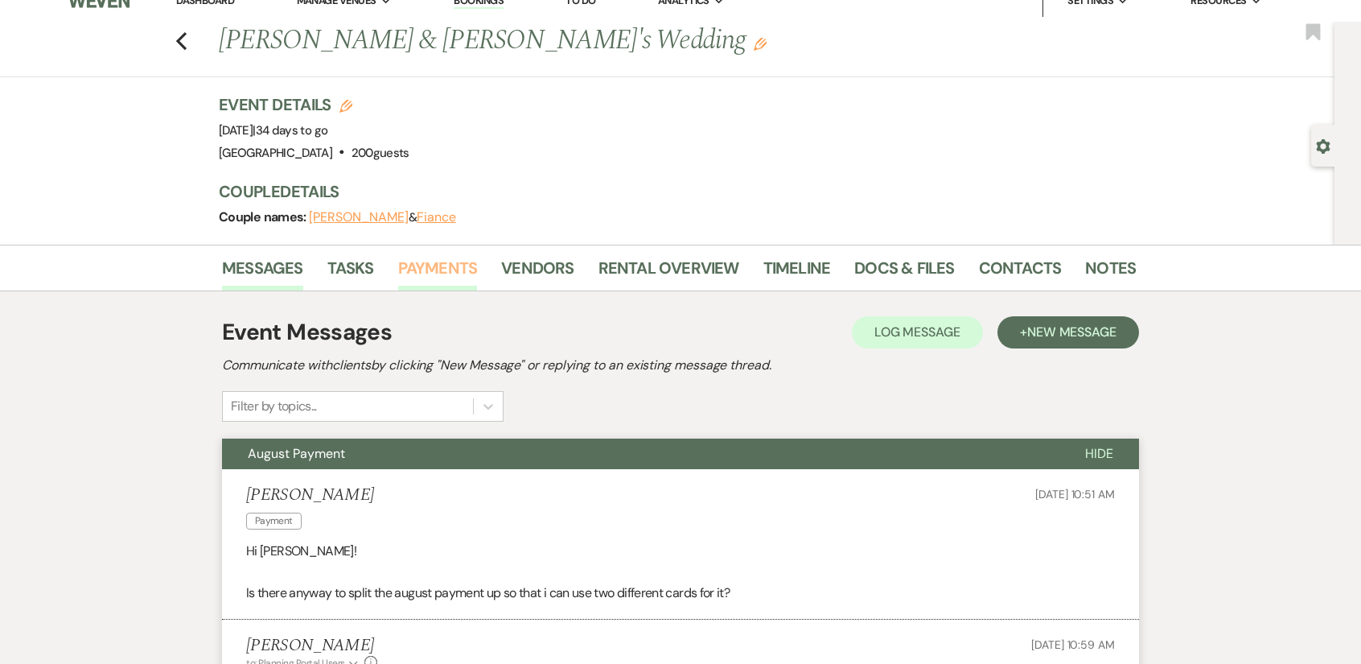
click at [467, 269] on link "Payments" at bounding box center [438, 272] width 80 height 35
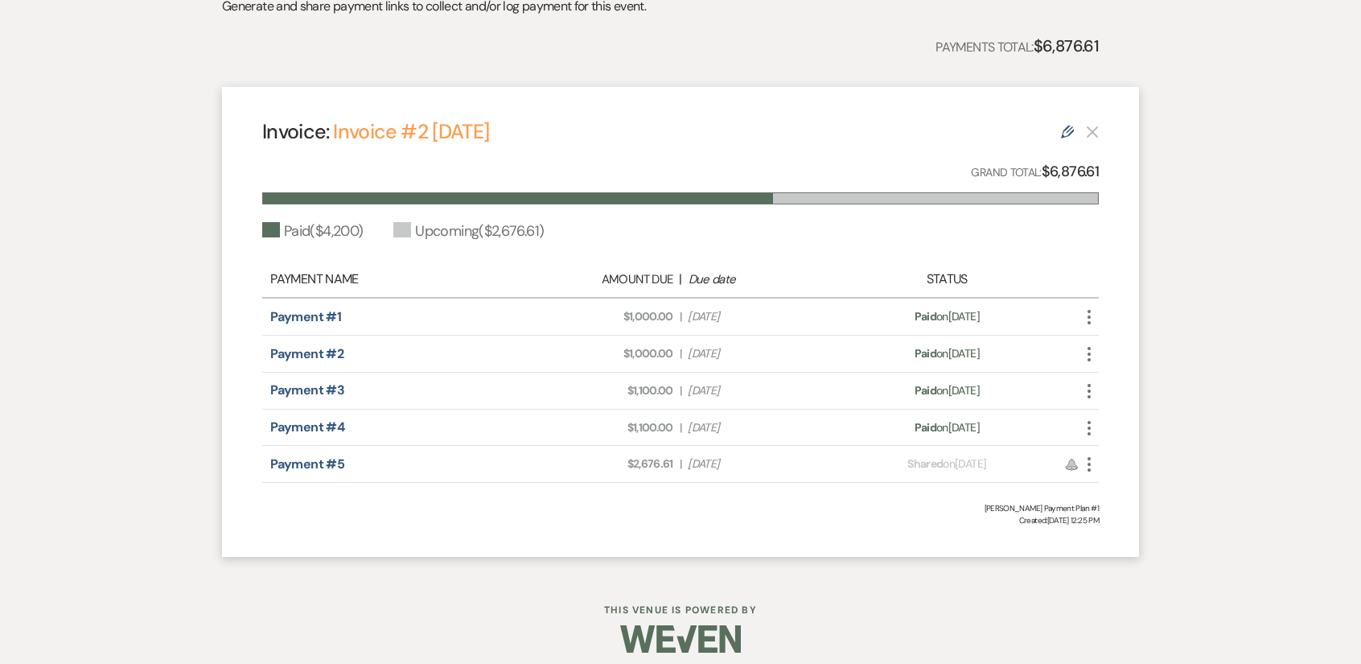
scroll to position [393, 0]
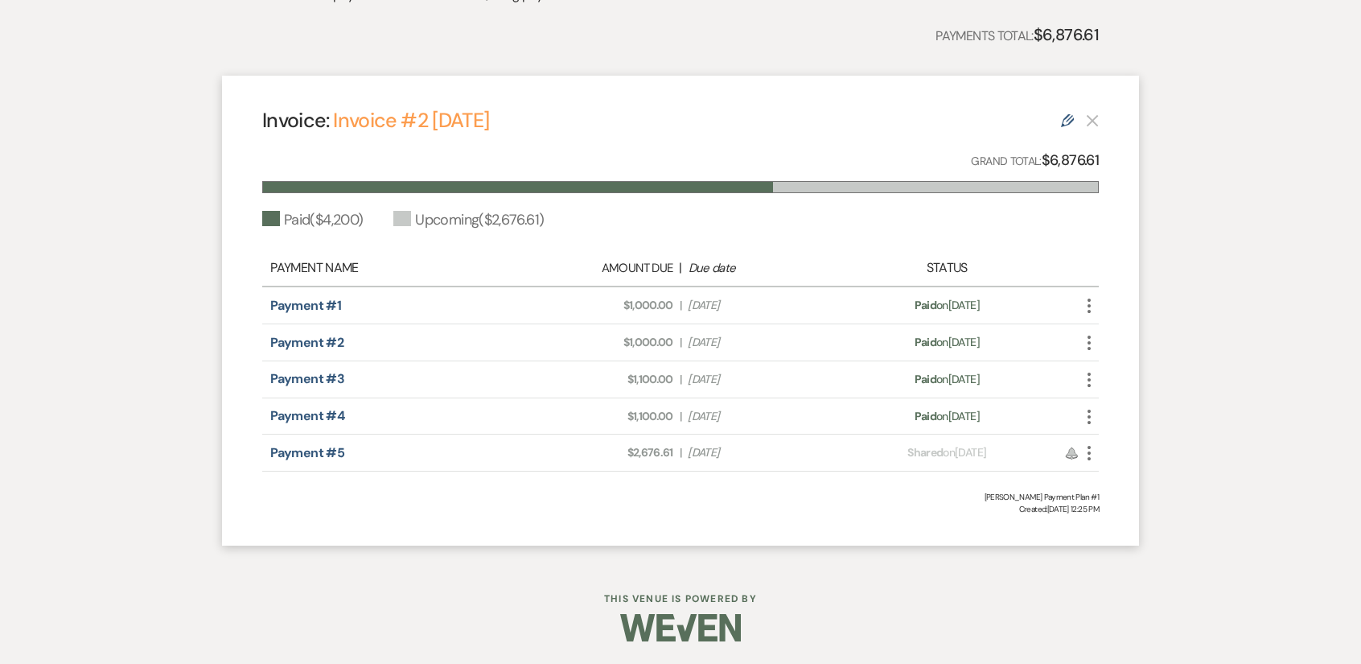
click at [1090, 459] on icon "More" at bounding box center [1089, 452] width 19 height 19
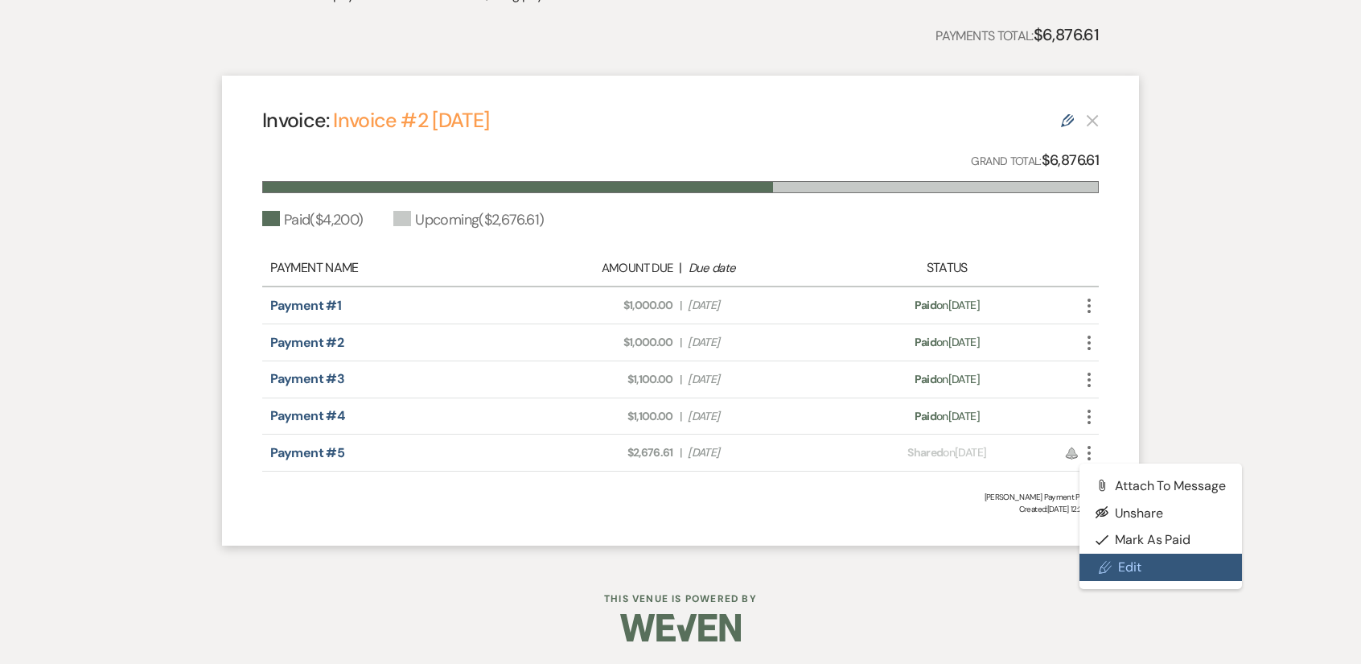
click at [1123, 562] on link "Pencil Edit" at bounding box center [1161, 566] width 162 height 27
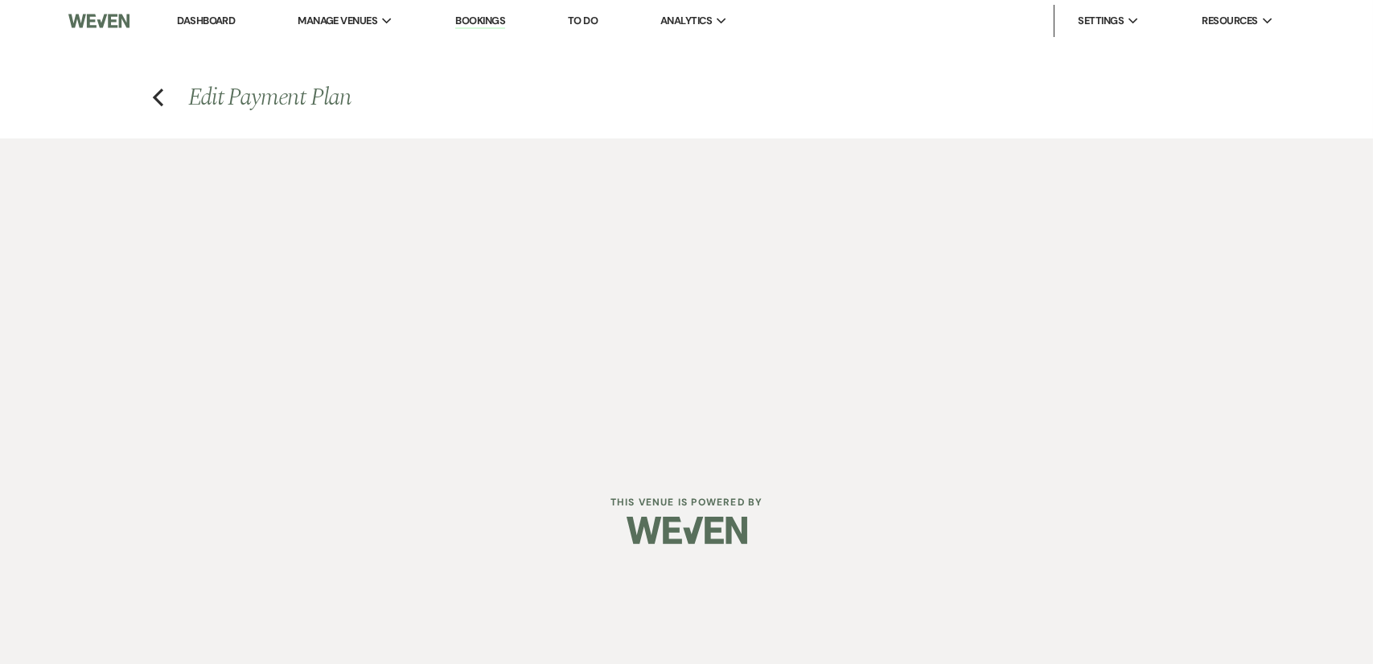
select select "21966"
select select "1"
select select "true"
select select "1"
select select "true"
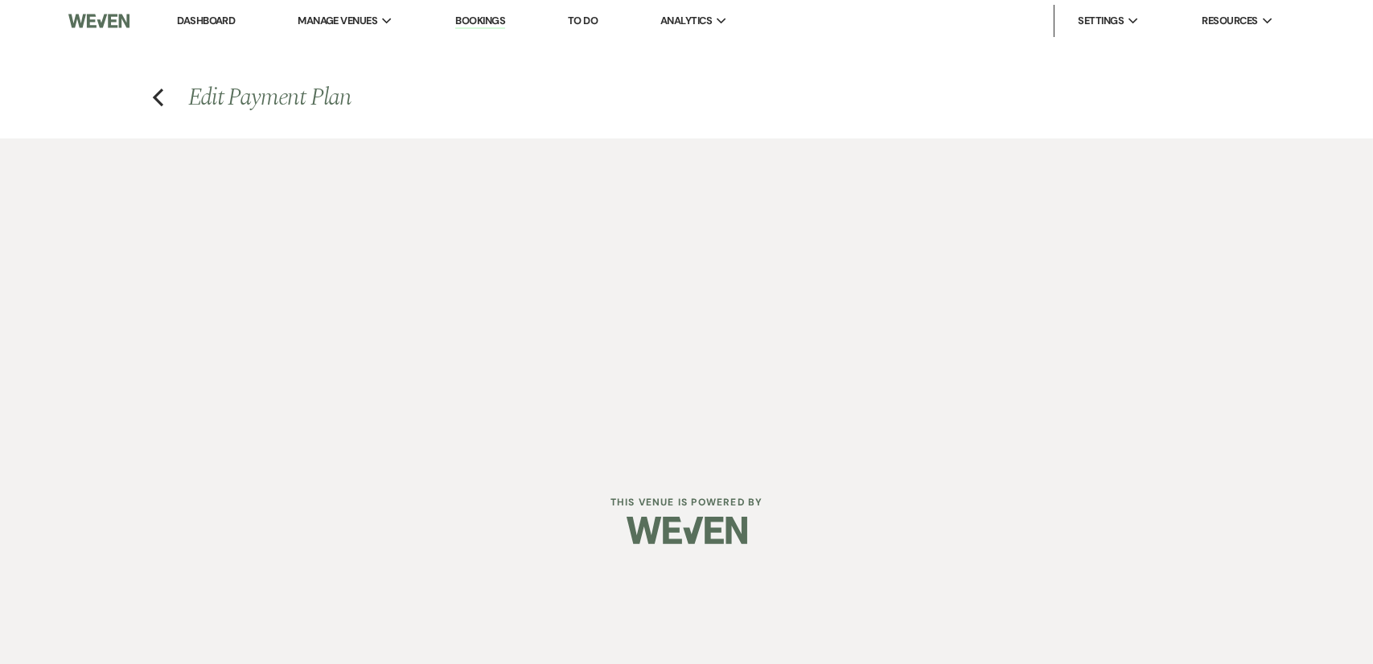
select select "1"
select select "true"
select select "1"
select select "true"
select select "2"
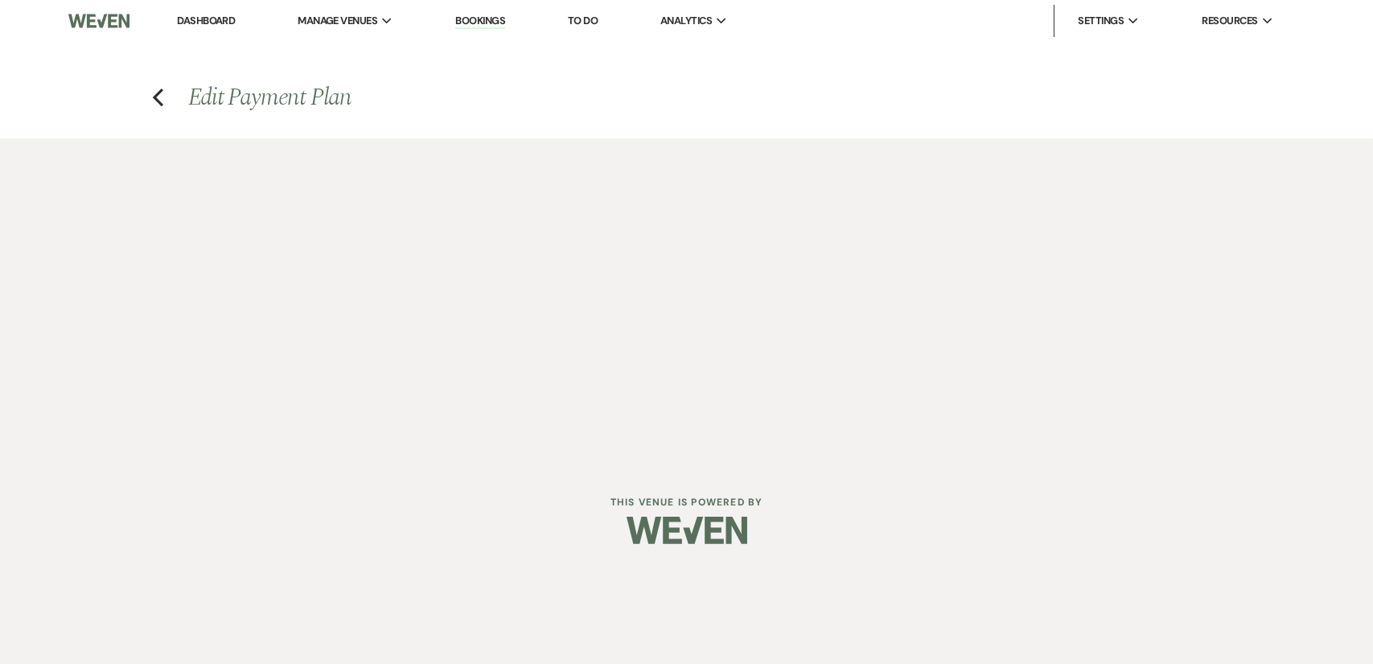
select select "flat"
select select "true"
select select "client"
select select "weeks"
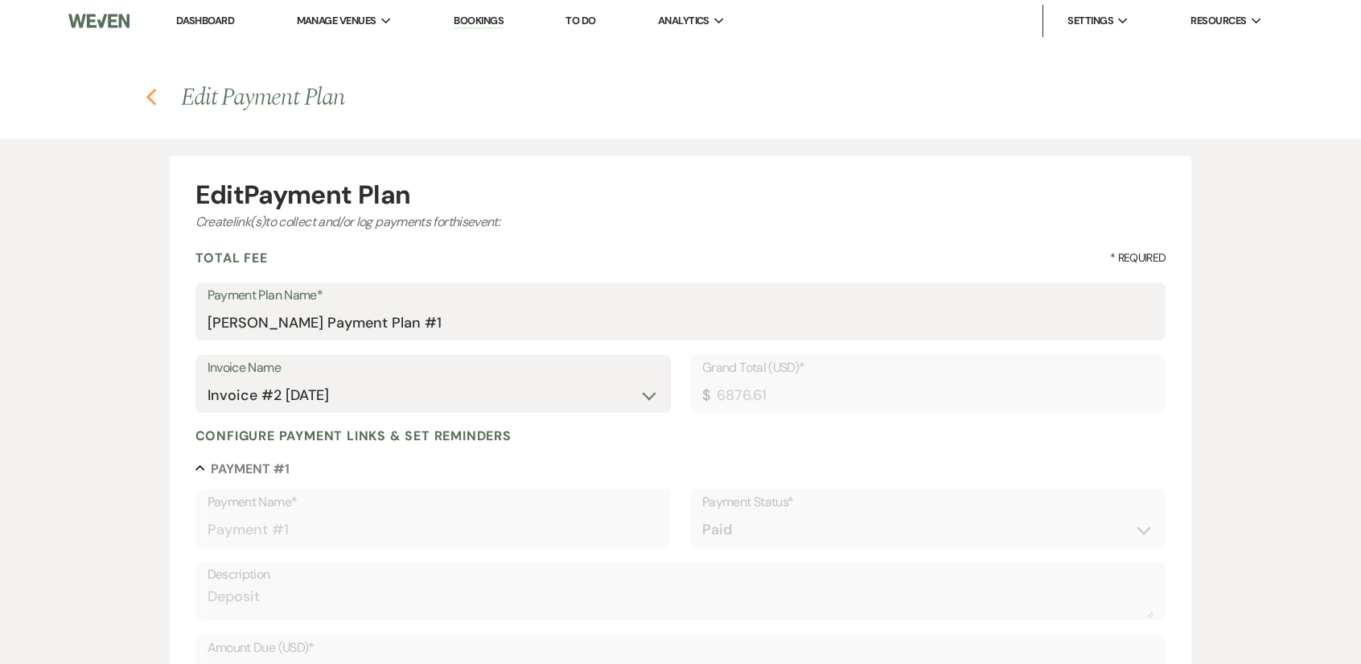
click at [151, 97] on icon "Previous" at bounding box center [152, 97] width 12 height 19
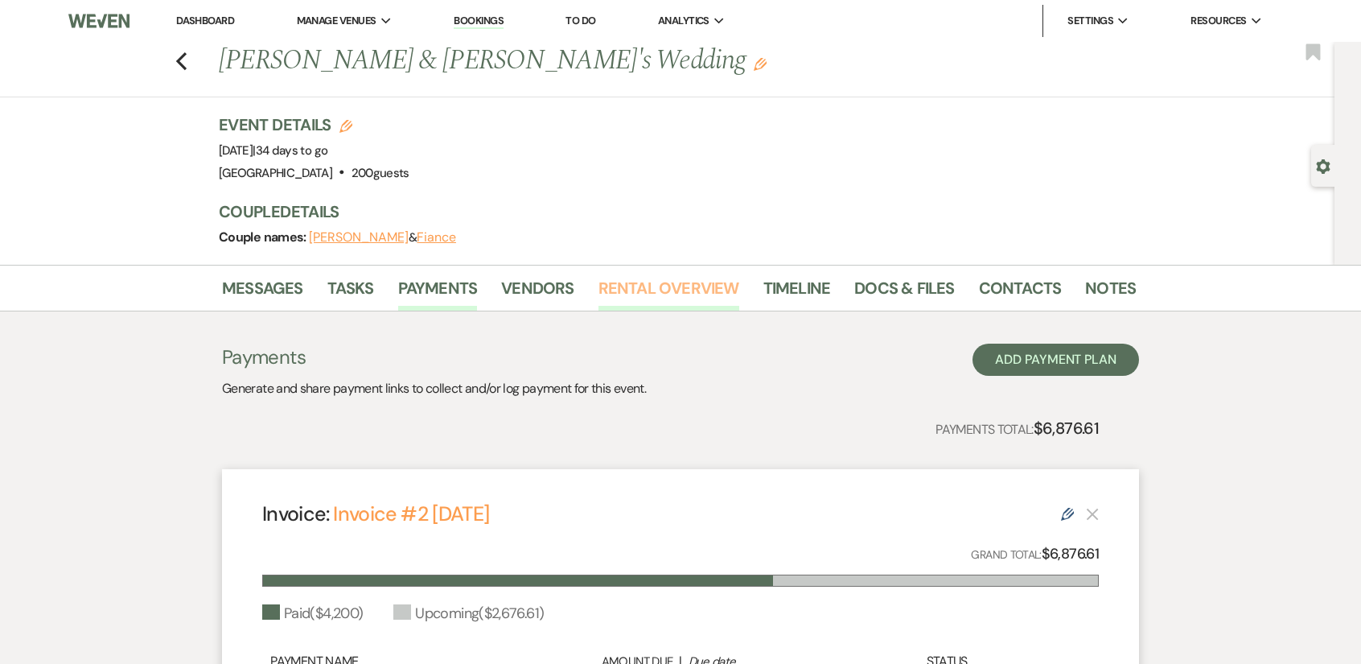
click at [656, 293] on link "Rental Overview" at bounding box center [668, 292] width 141 height 35
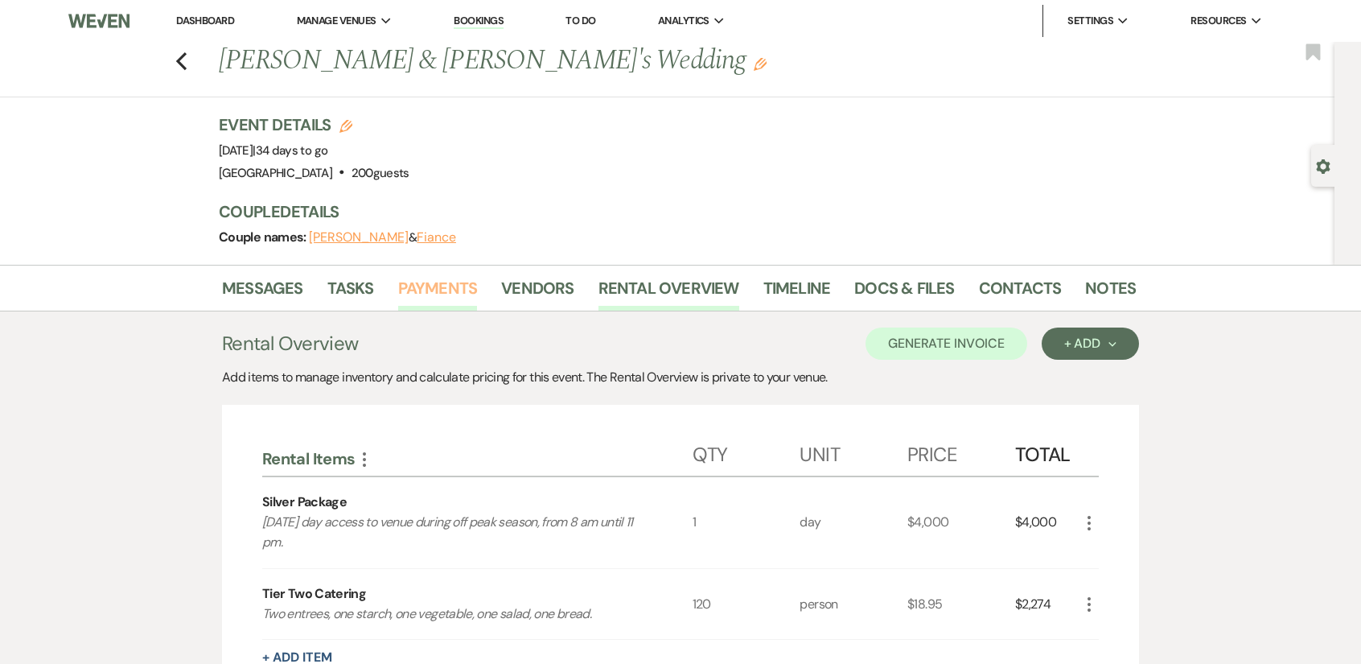
click at [459, 290] on link "Payments" at bounding box center [438, 292] width 80 height 35
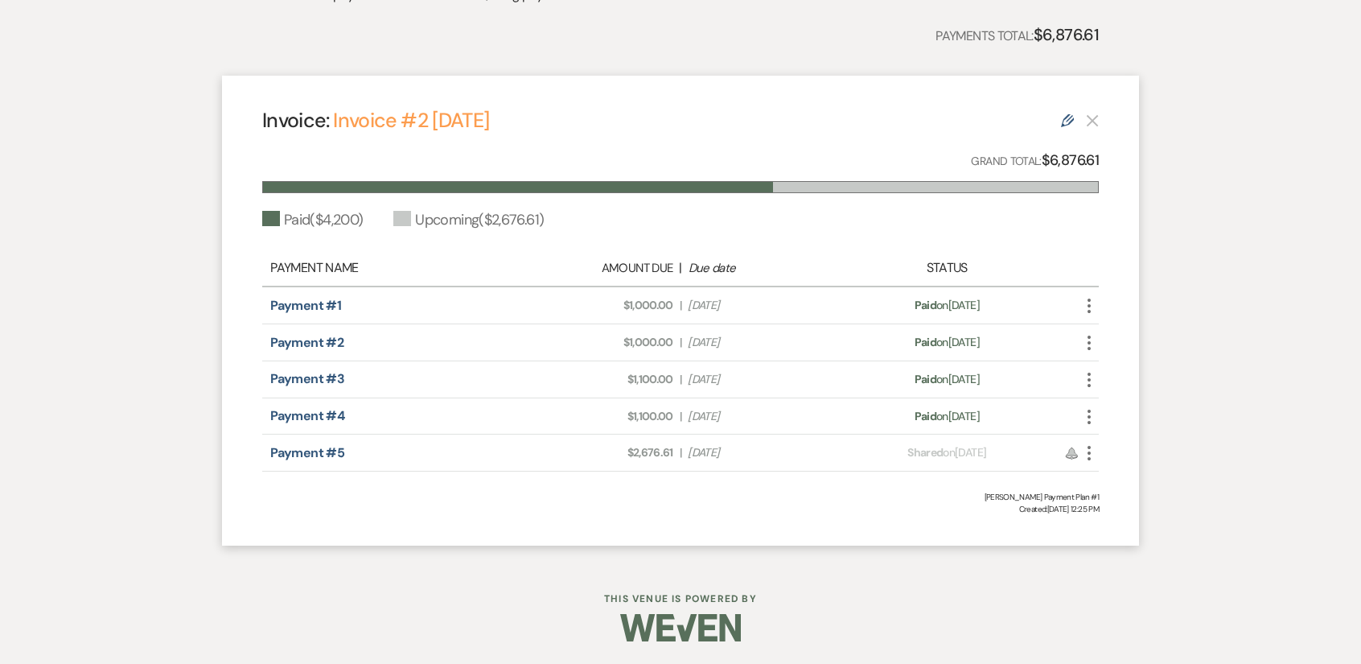
scroll to position [72, 0]
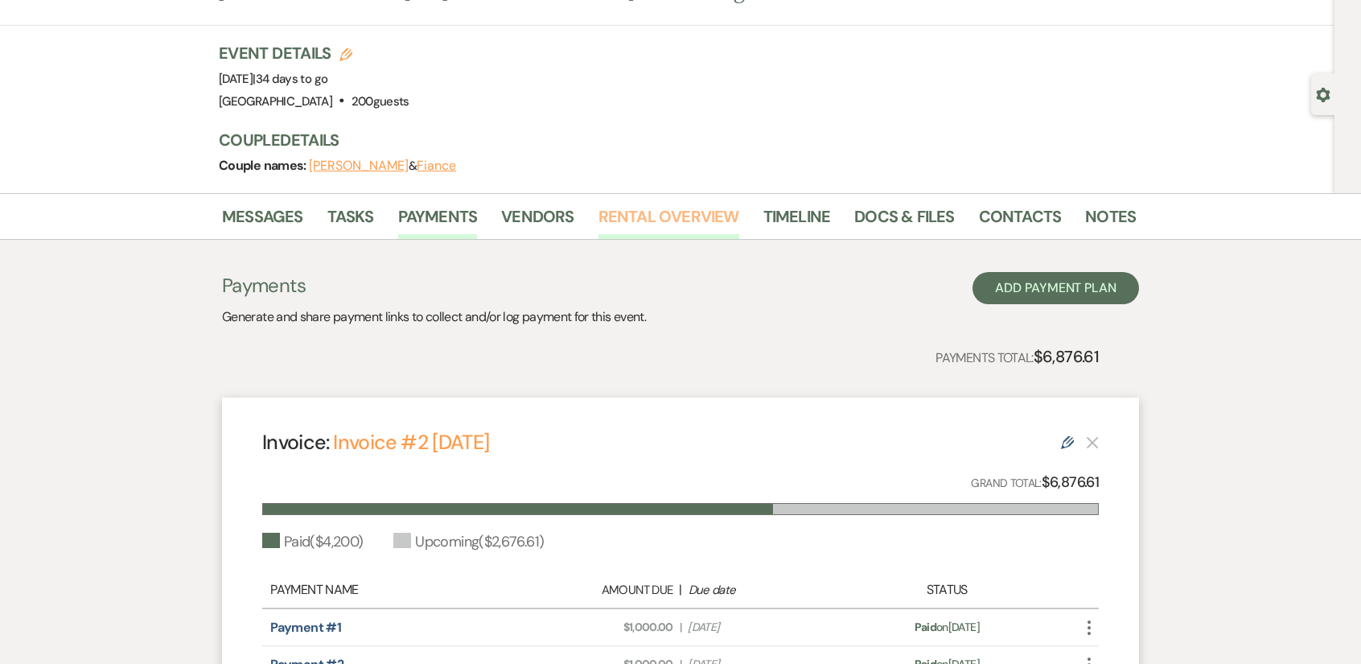
click at [676, 216] on link "Rental Overview" at bounding box center [668, 221] width 141 height 35
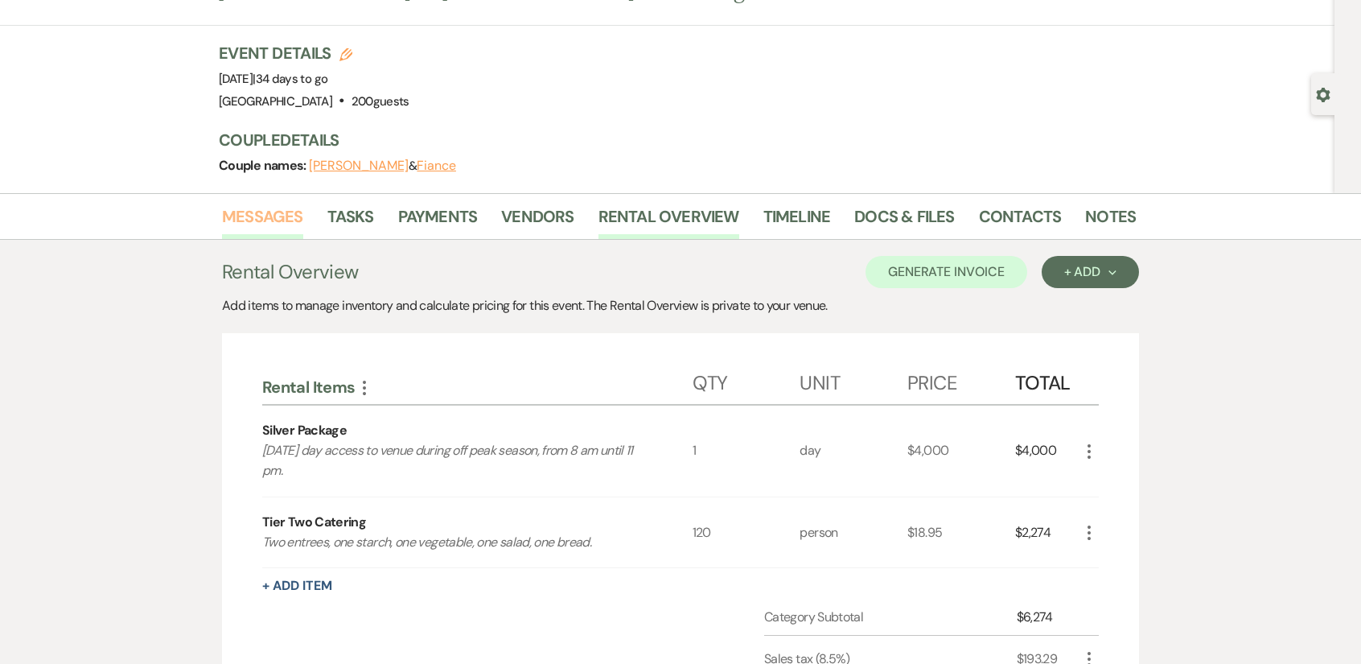
click at [236, 215] on link "Messages" at bounding box center [262, 221] width 81 height 35
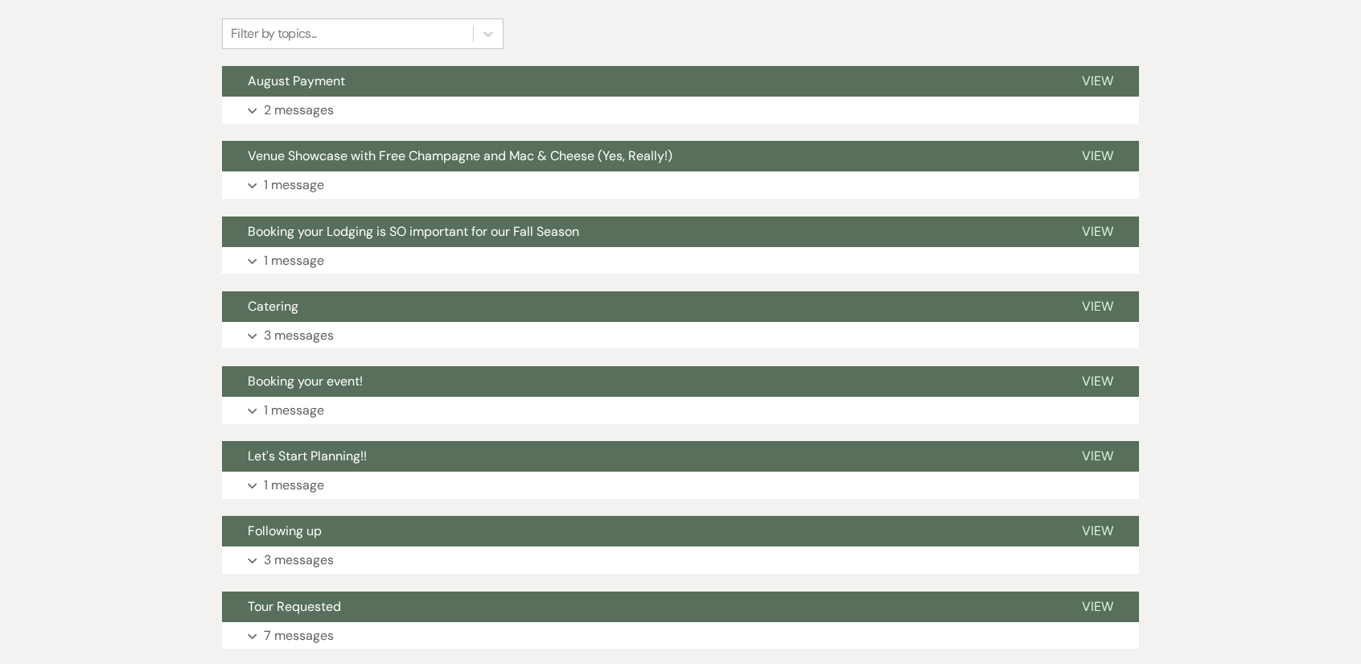
scroll to position [393, 0]
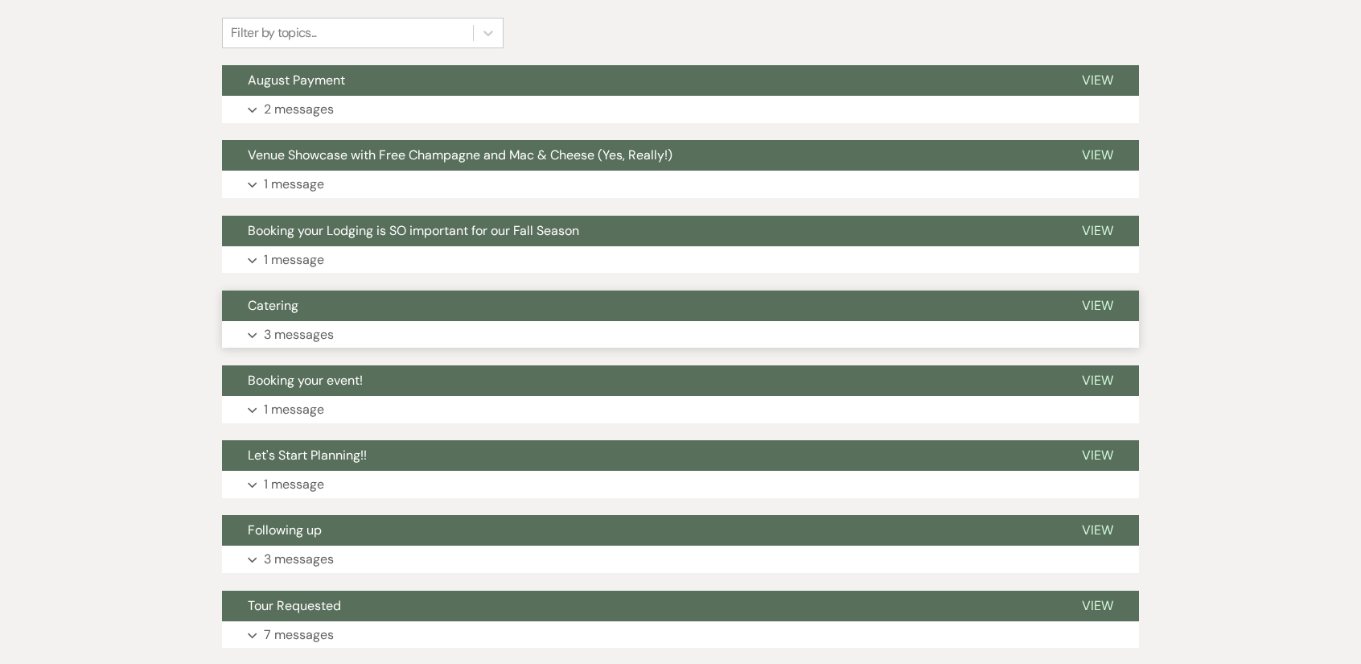
click at [477, 343] on button "Expand 3 messages" at bounding box center [680, 334] width 917 height 27
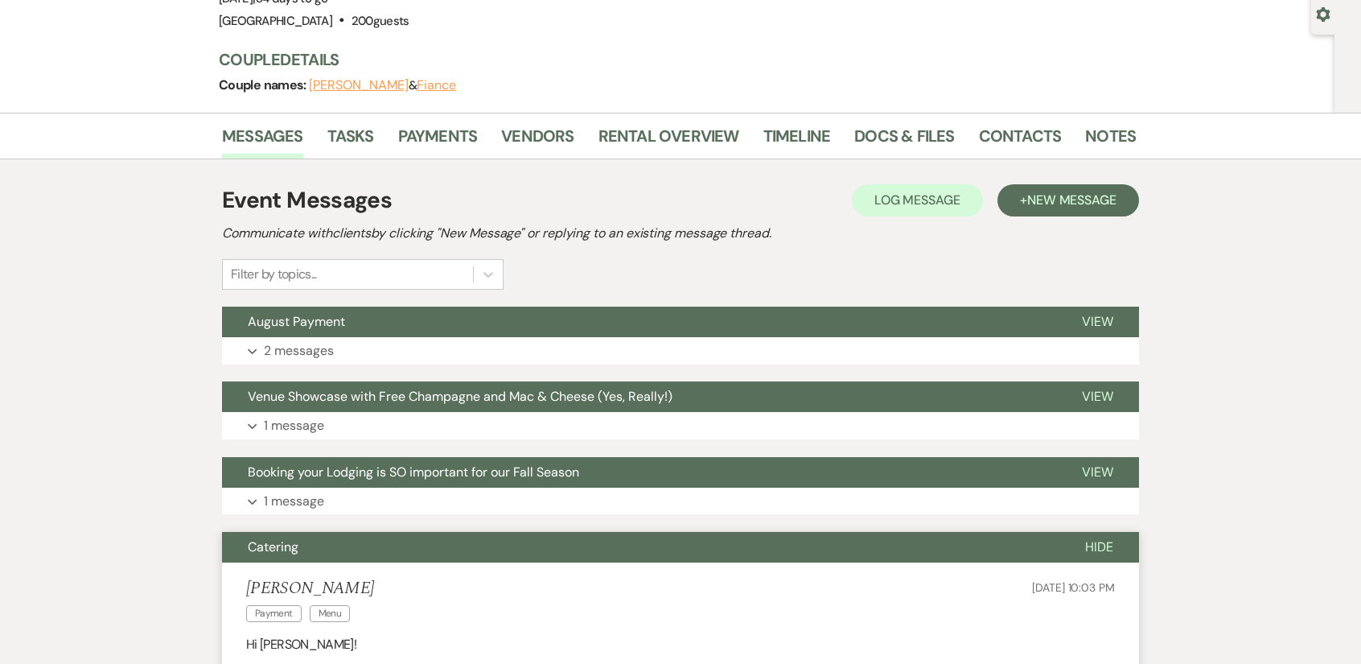
scroll to position [0, 0]
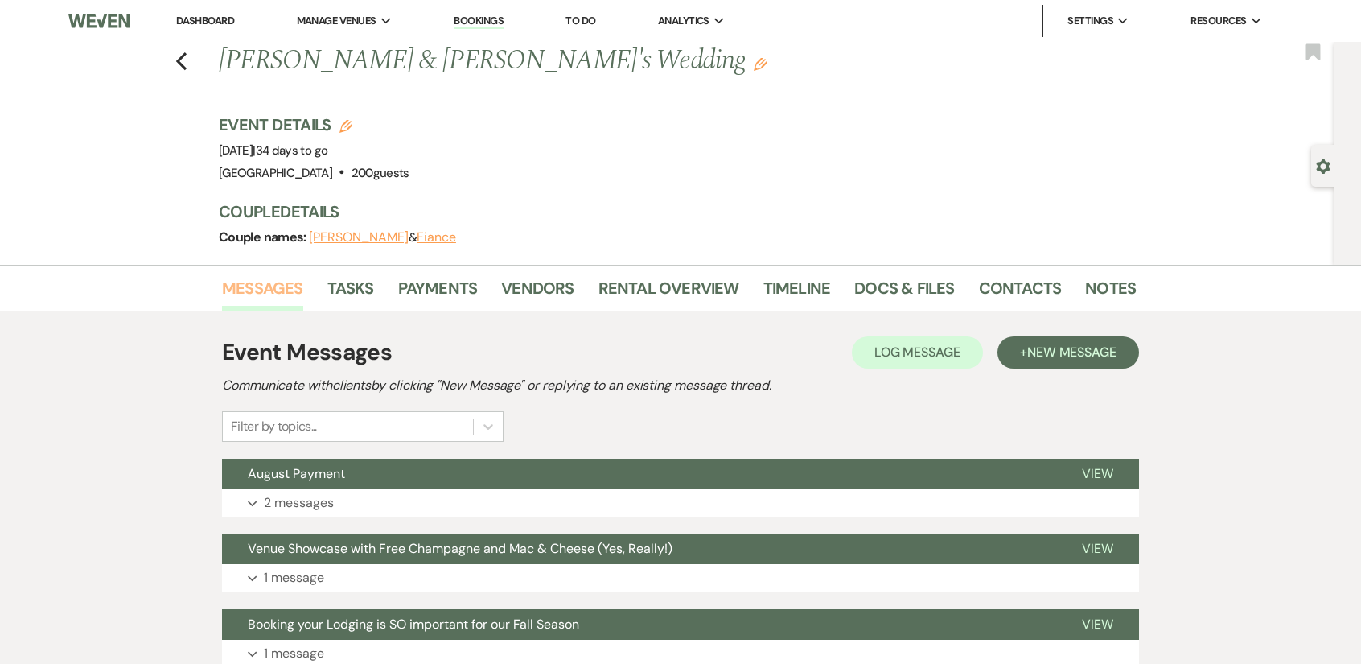
click at [282, 293] on link "Messages" at bounding box center [262, 292] width 81 height 35
click at [653, 290] on link "Rental Overview" at bounding box center [668, 292] width 141 height 35
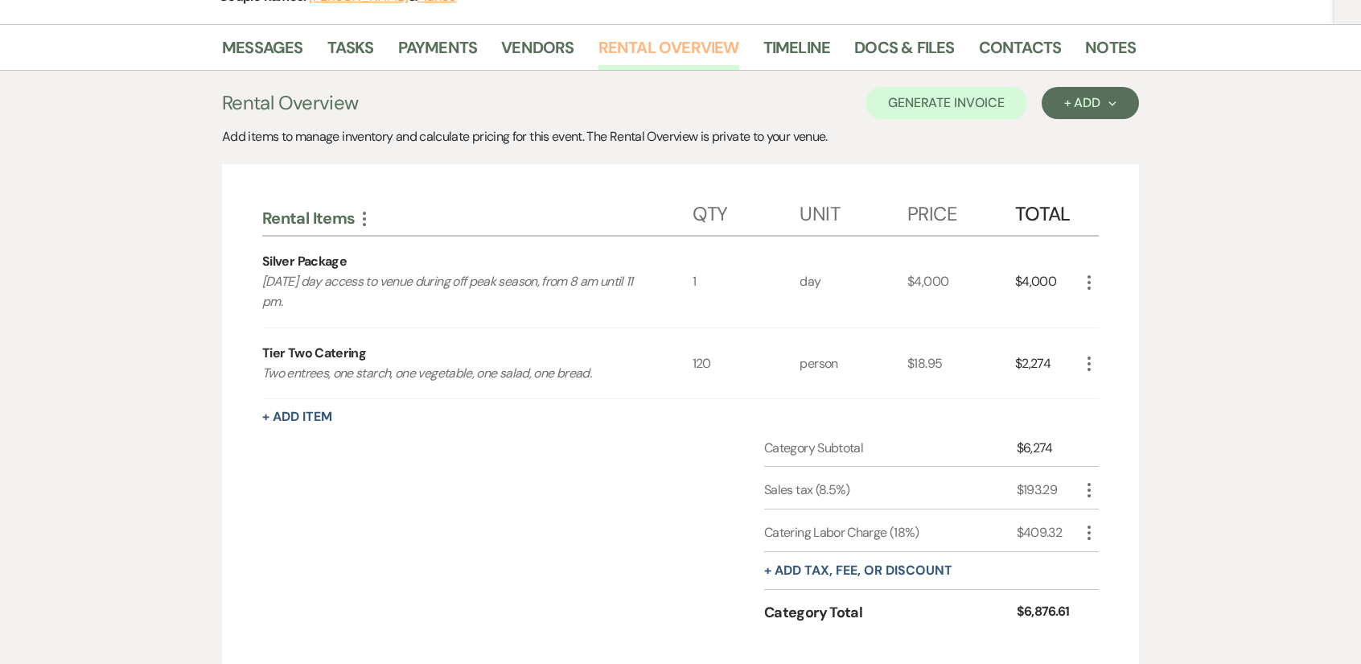
scroll to position [161, 0]
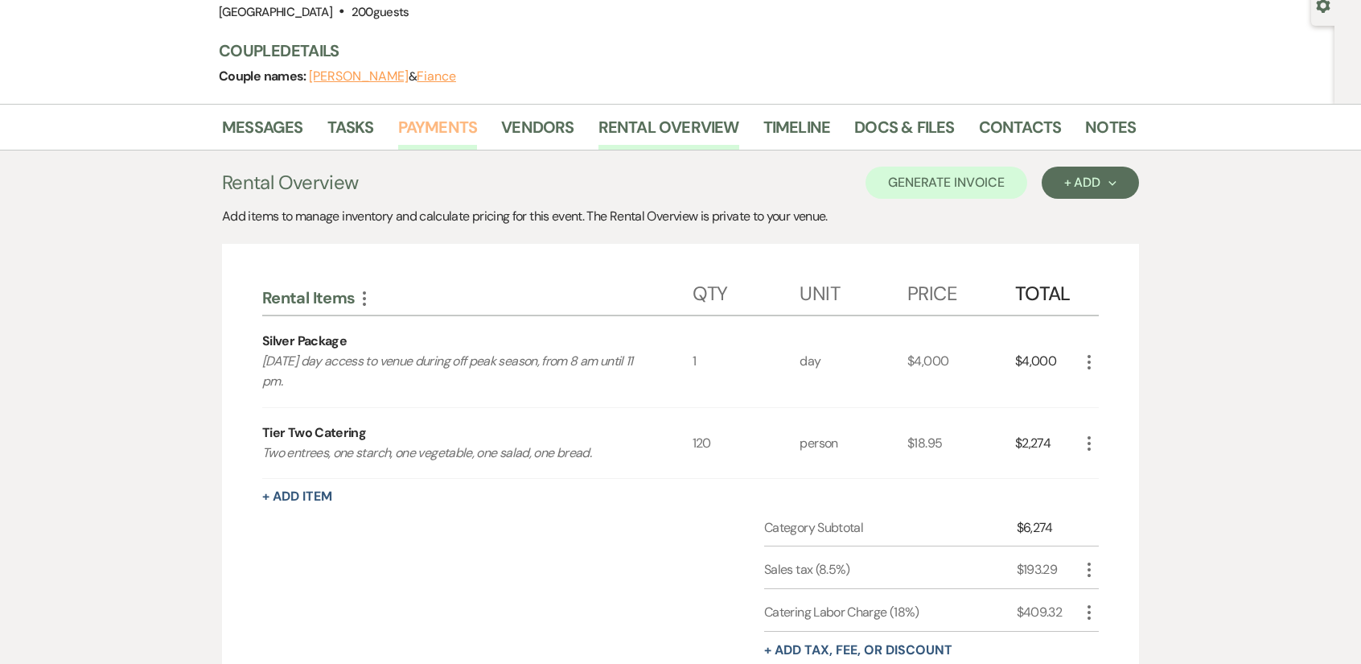
click at [448, 127] on link "Payments" at bounding box center [438, 131] width 80 height 35
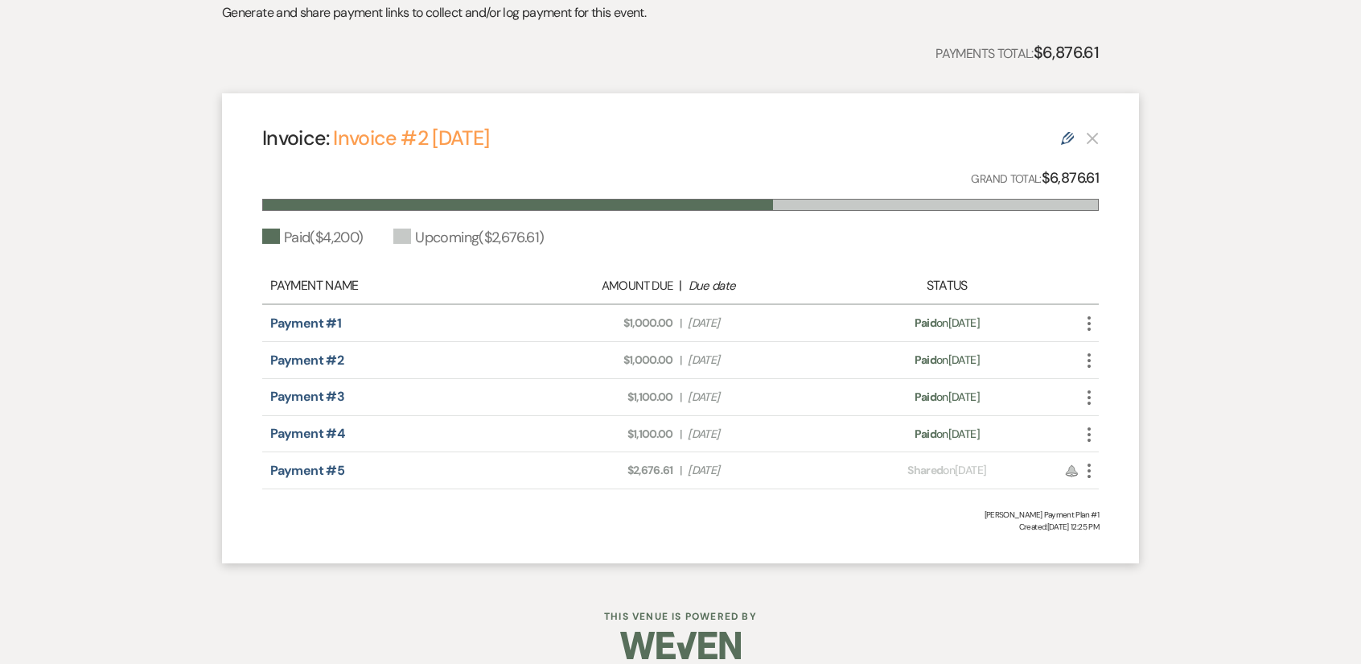
scroll to position [393, 0]
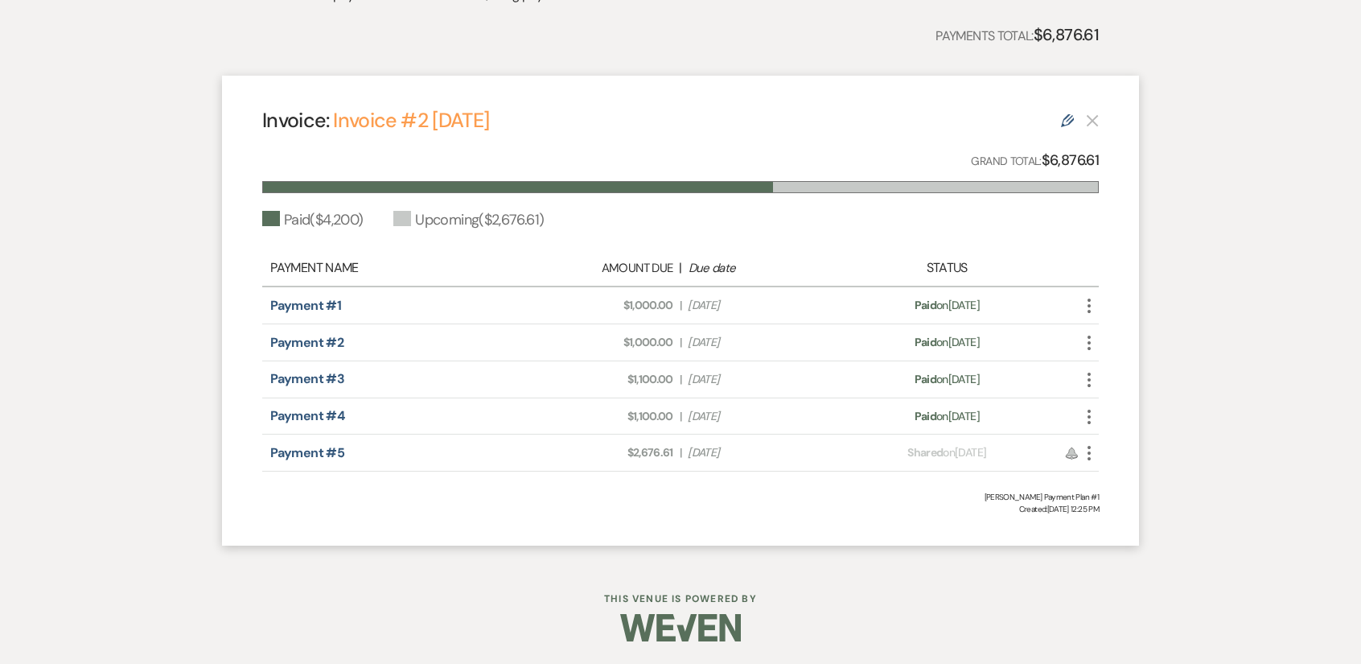
click at [1092, 454] on icon "More" at bounding box center [1089, 452] width 19 height 19
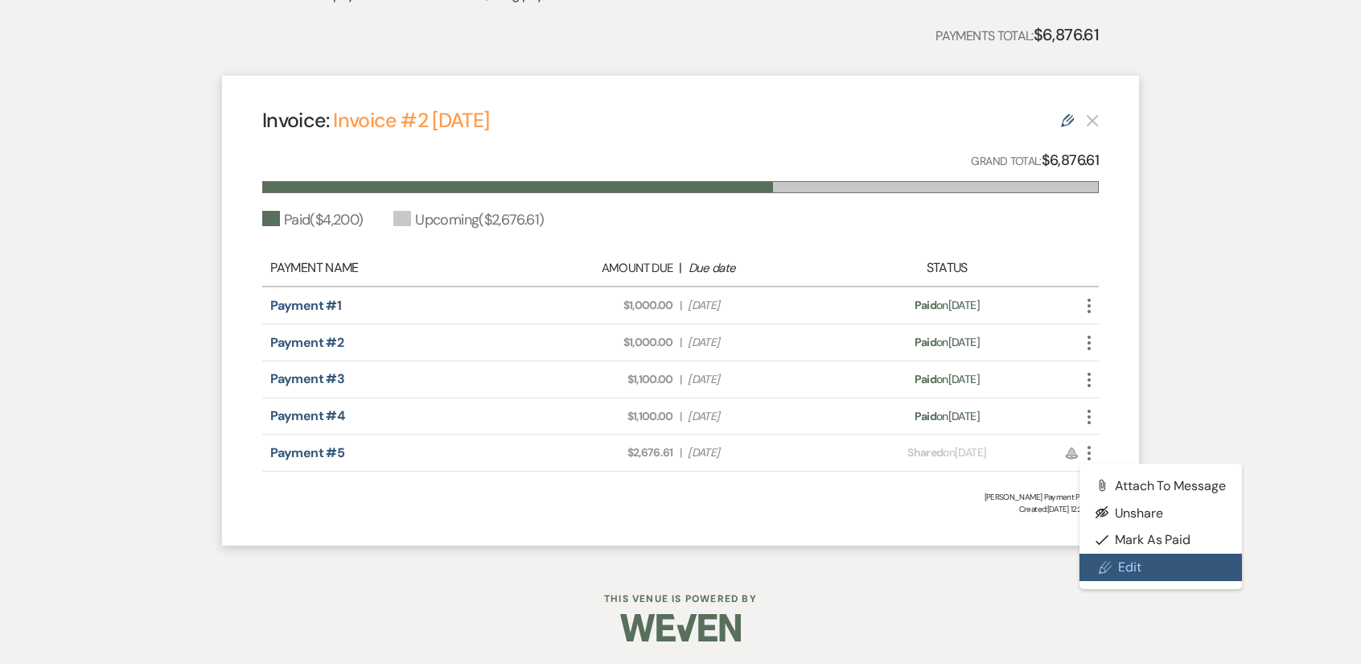
click at [1119, 577] on link "Pencil Edit" at bounding box center [1161, 566] width 162 height 27
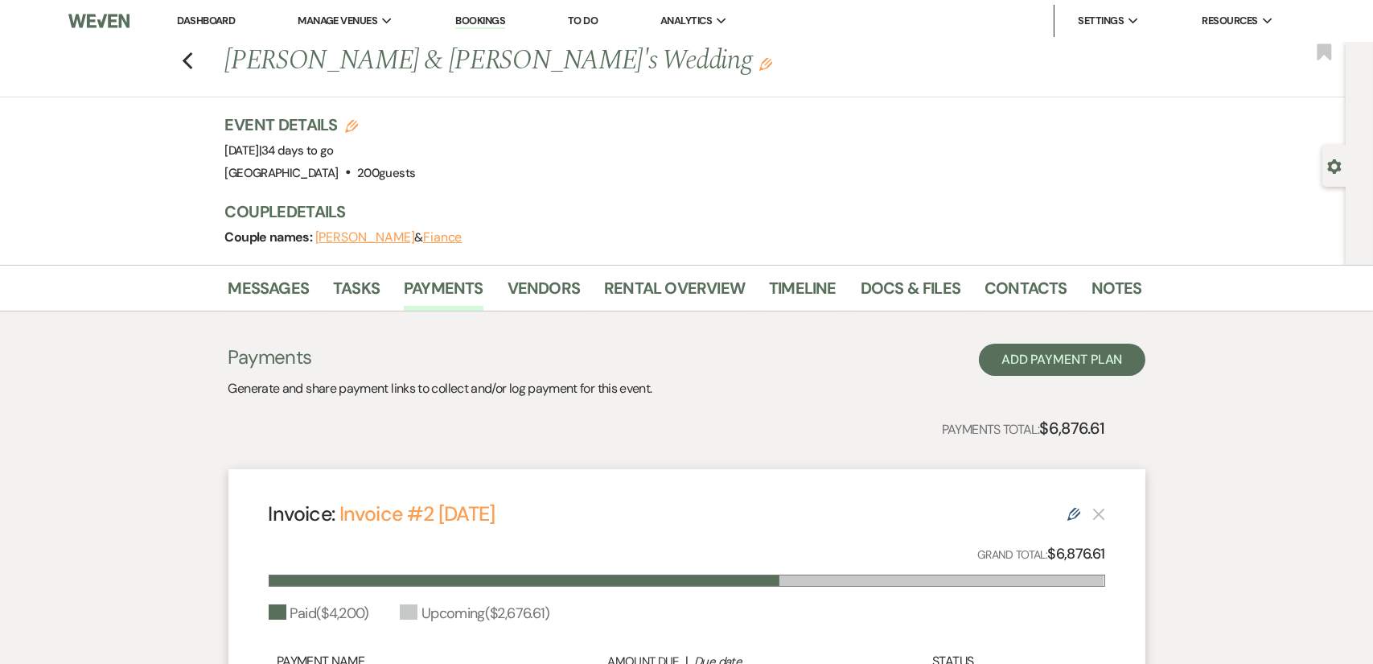
select select "21966"
select select "1"
select select "true"
select select "1"
select select "true"
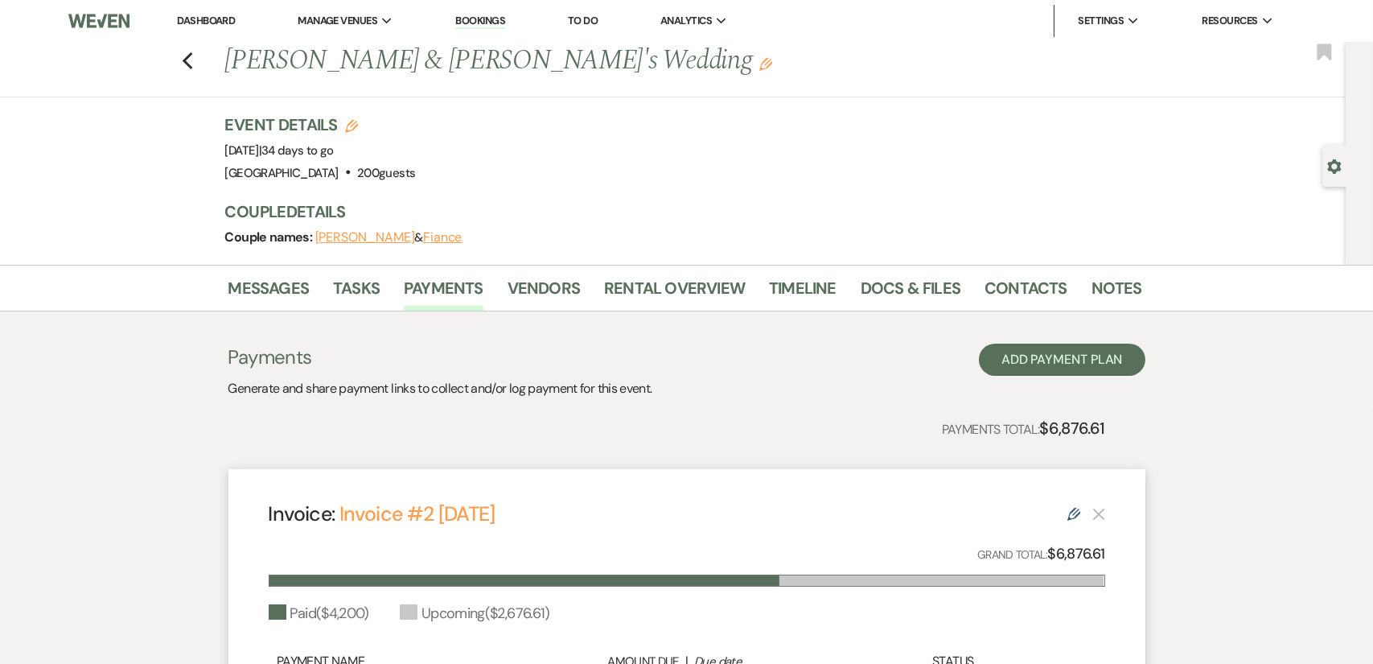
select select "1"
select select "true"
select select "1"
select select "true"
select select "2"
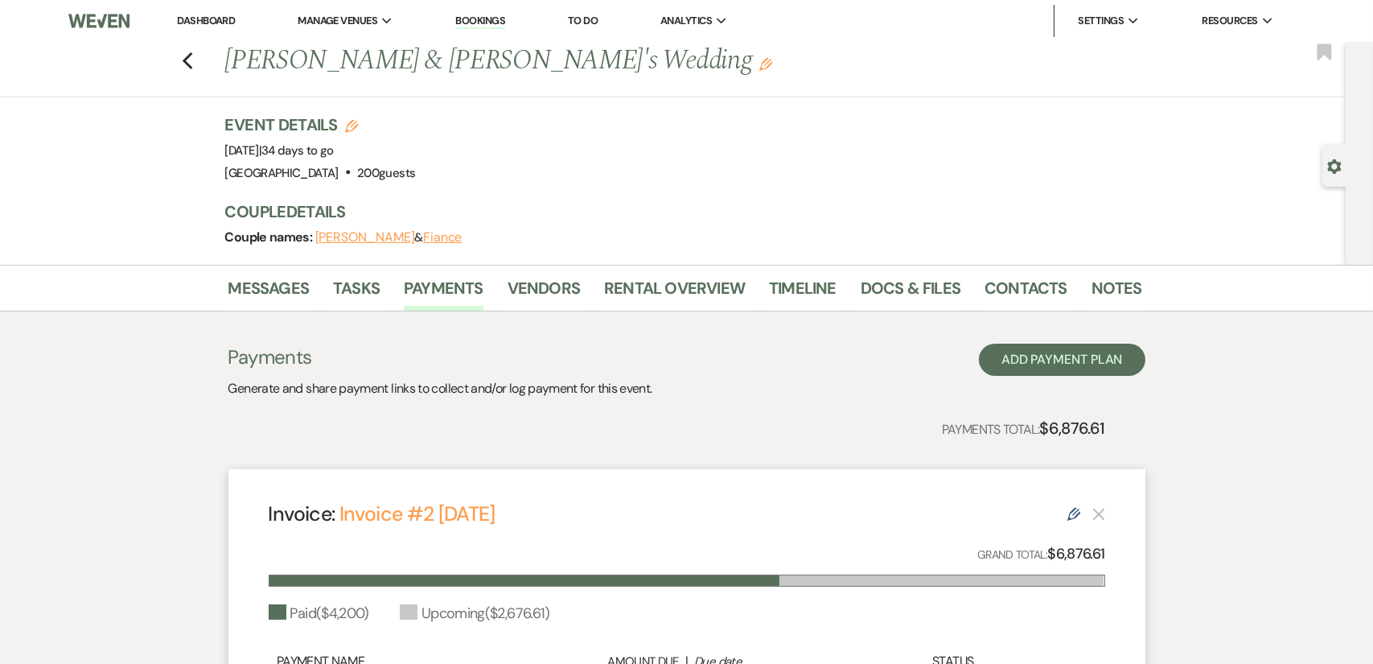
select select "flat"
select select "true"
select select "client"
select select "weeks"
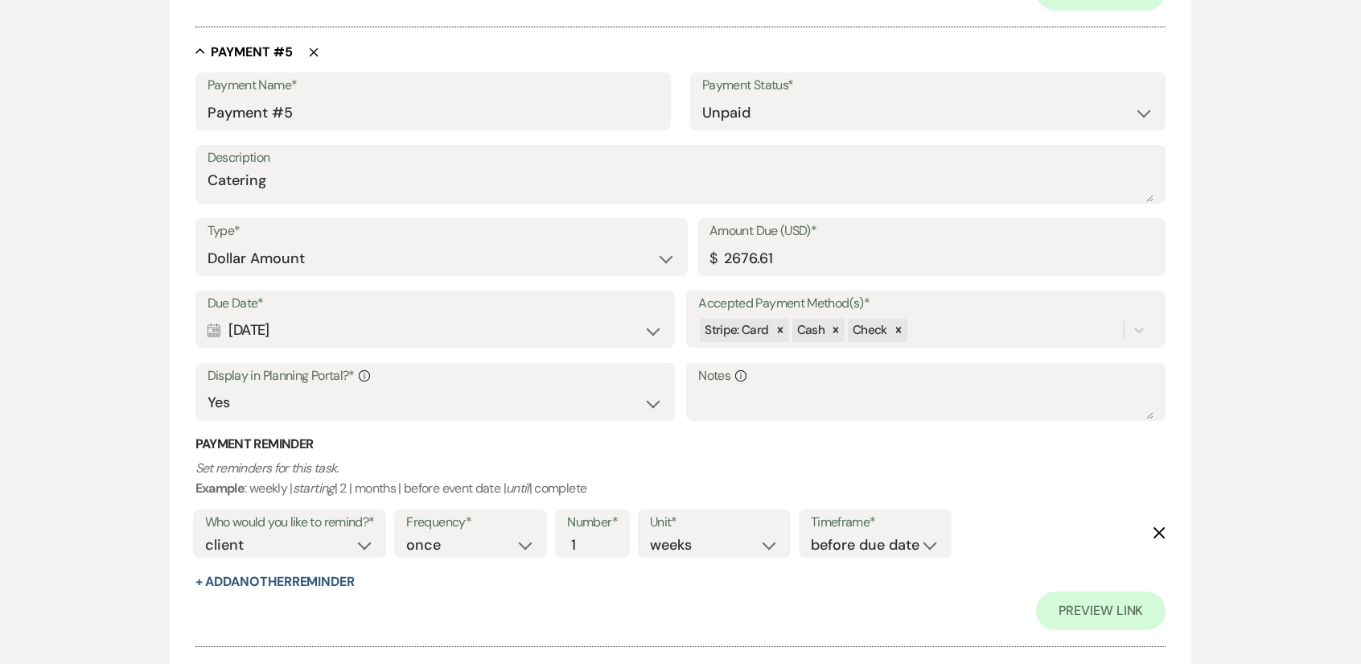
scroll to position [2634, 0]
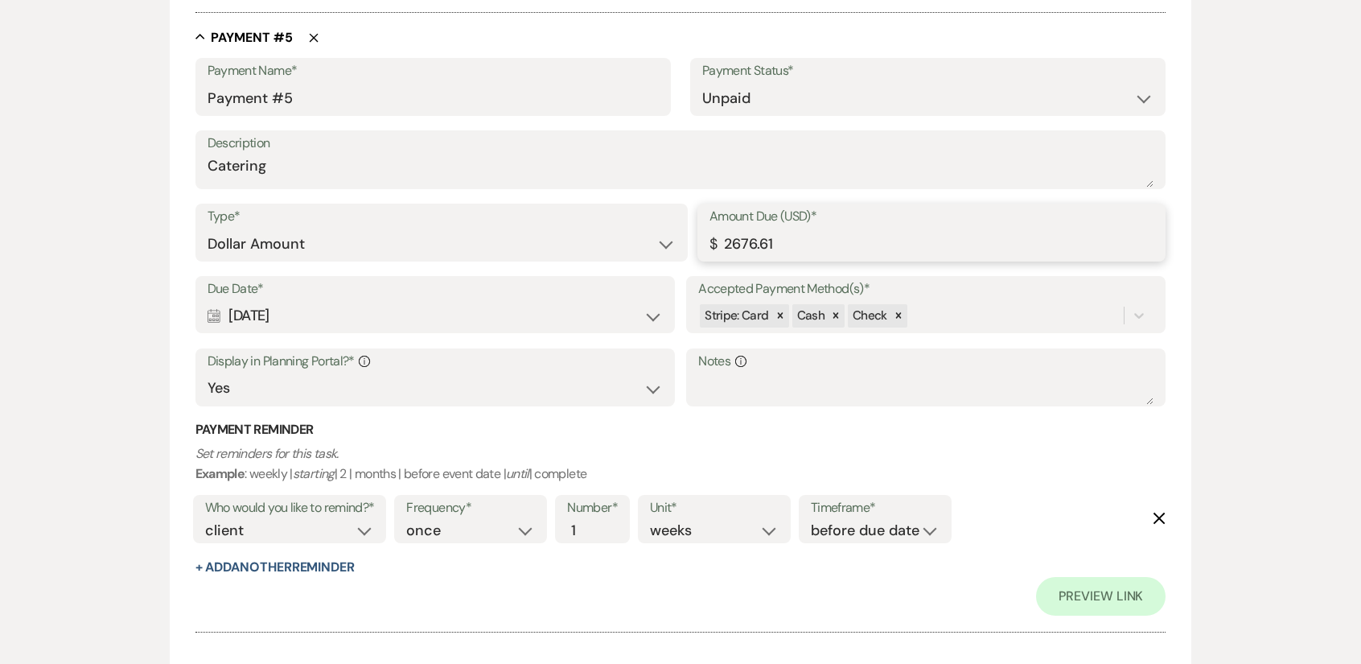
click at [801, 245] on input "2676.61" at bounding box center [931, 243] width 444 height 31
drag, startPoint x: 804, startPoint y: 244, endPoint x: 707, endPoint y: 244, distance: 96.5
click at [707, 244] on div "Amount Due (USD)* $ 2676.61" at bounding box center [931, 233] width 468 height 58
type input "1338.30"
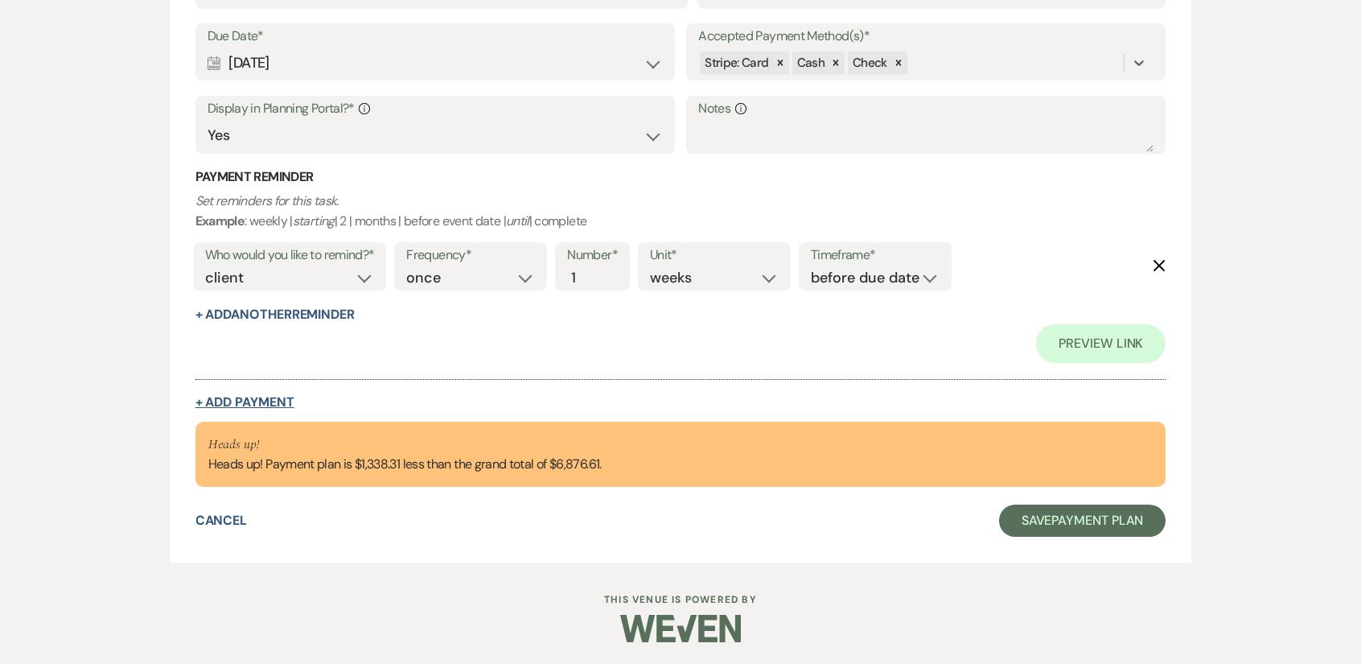
click at [249, 407] on button "+ Add Payment" at bounding box center [244, 402] width 99 height 13
select select "2"
select select "flat"
select select "true"
select select "client"
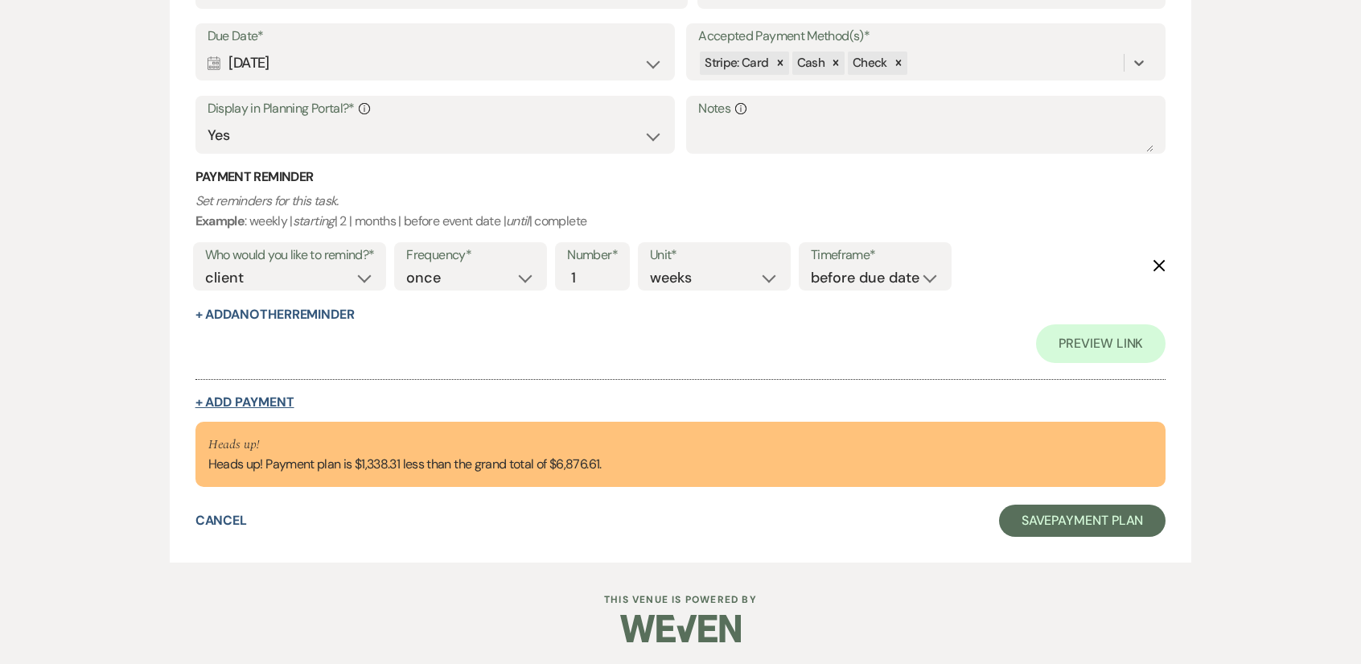
select select "weeks"
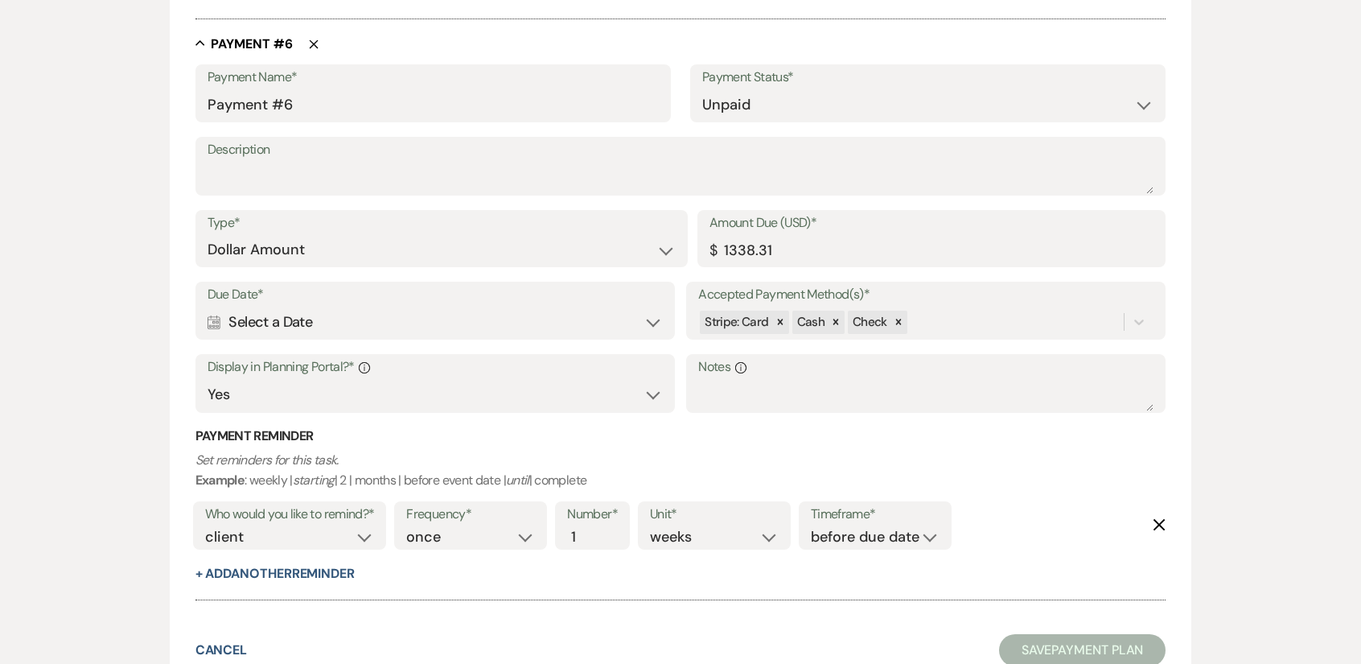
scroll to position [3134, 0]
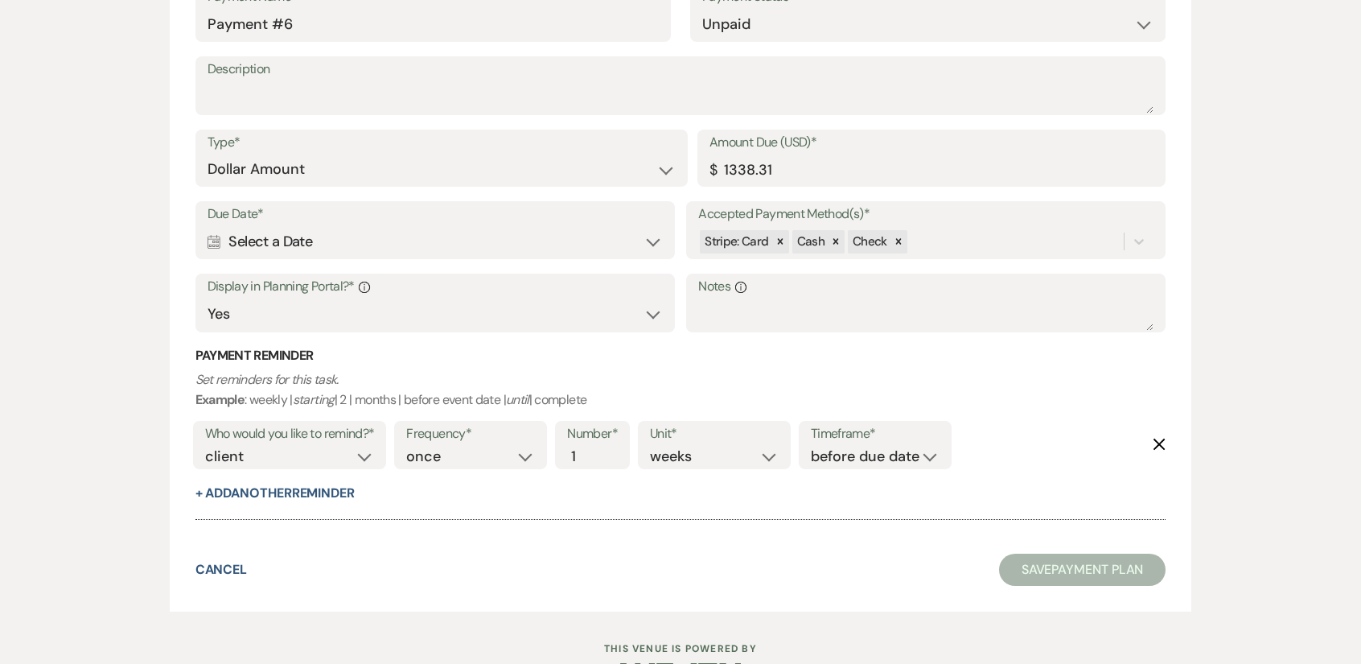
click at [586, 242] on div "Calendar Select a Date Expand" at bounding box center [435, 241] width 455 height 31
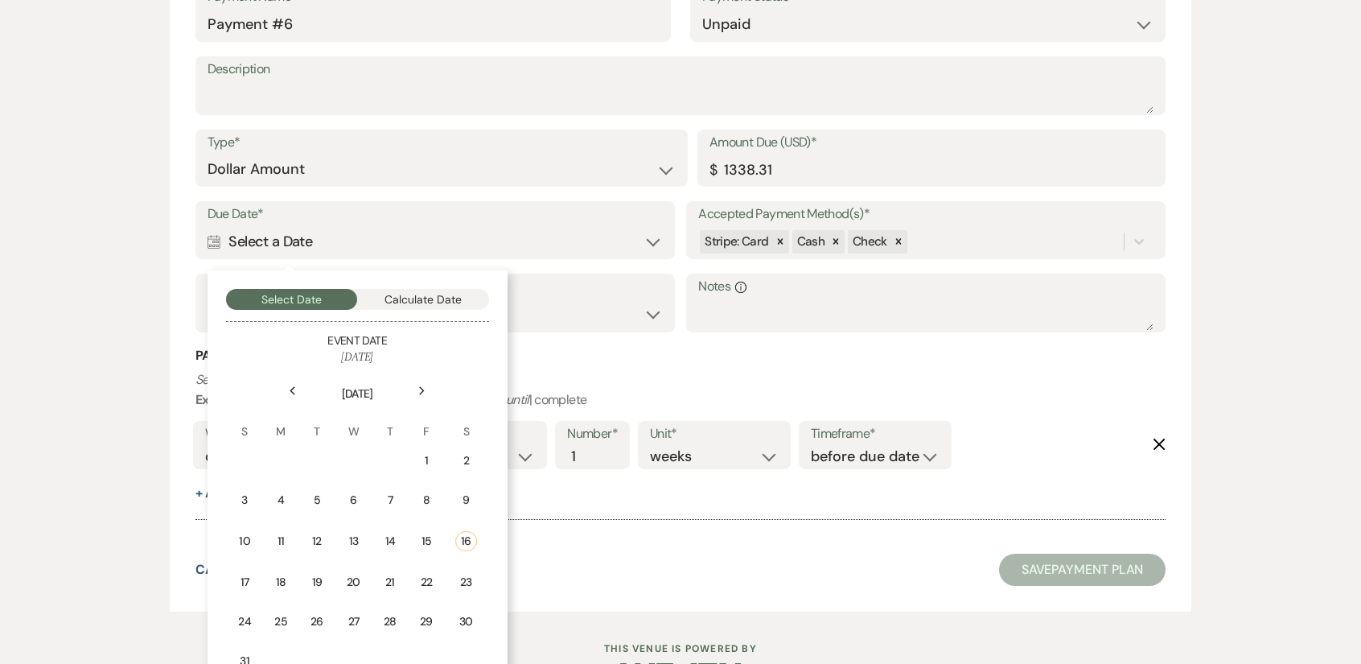
scroll to position [3184, 0]
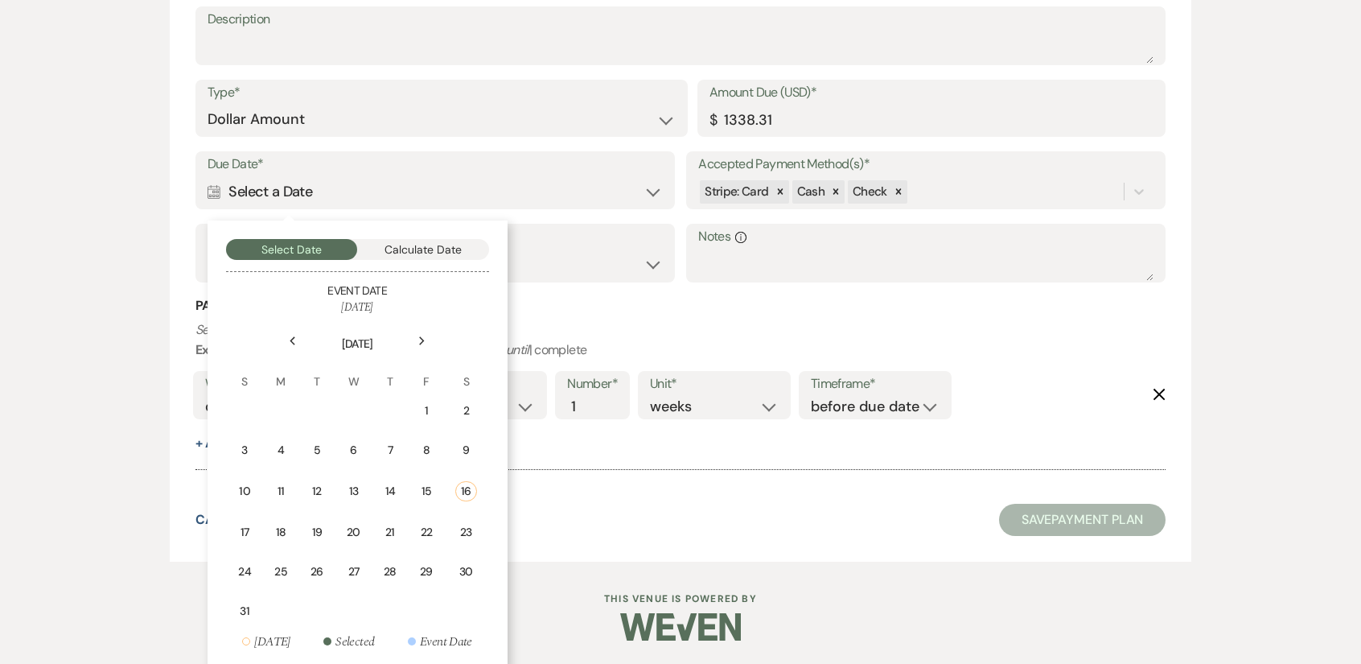
click at [422, 338] on icon "Next" at bounding box center [422, 341] width 8 height 10
click at [478, 406] on td "6" at bounding box center [465, 412] width 43 height 38
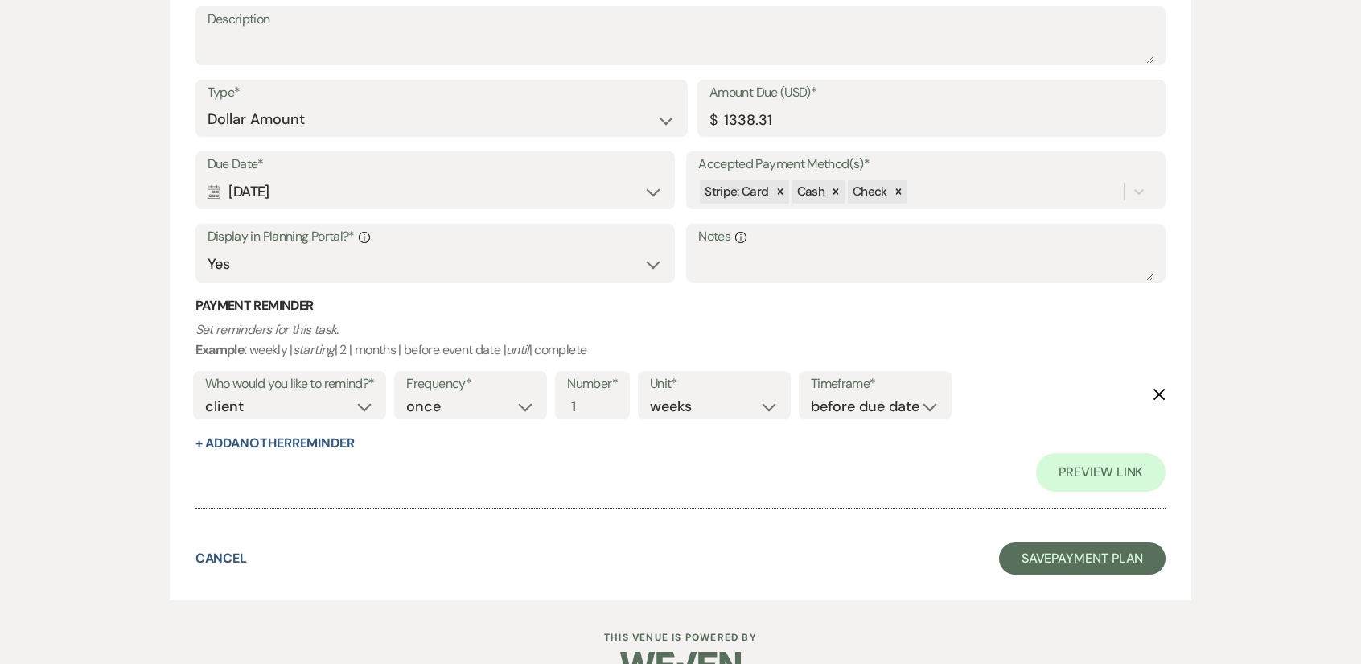
click at [553, 493] on div at bounding box center [680, 499] width 971 height 17
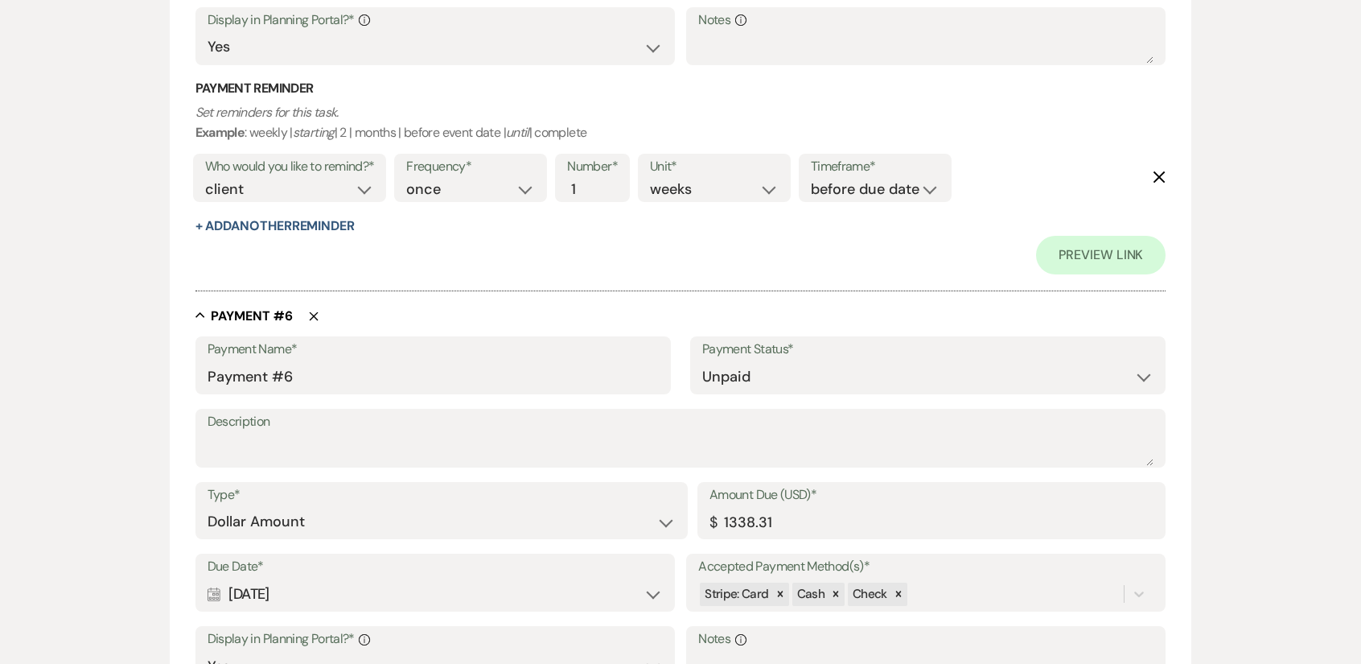
scroll to position [3296, 0]
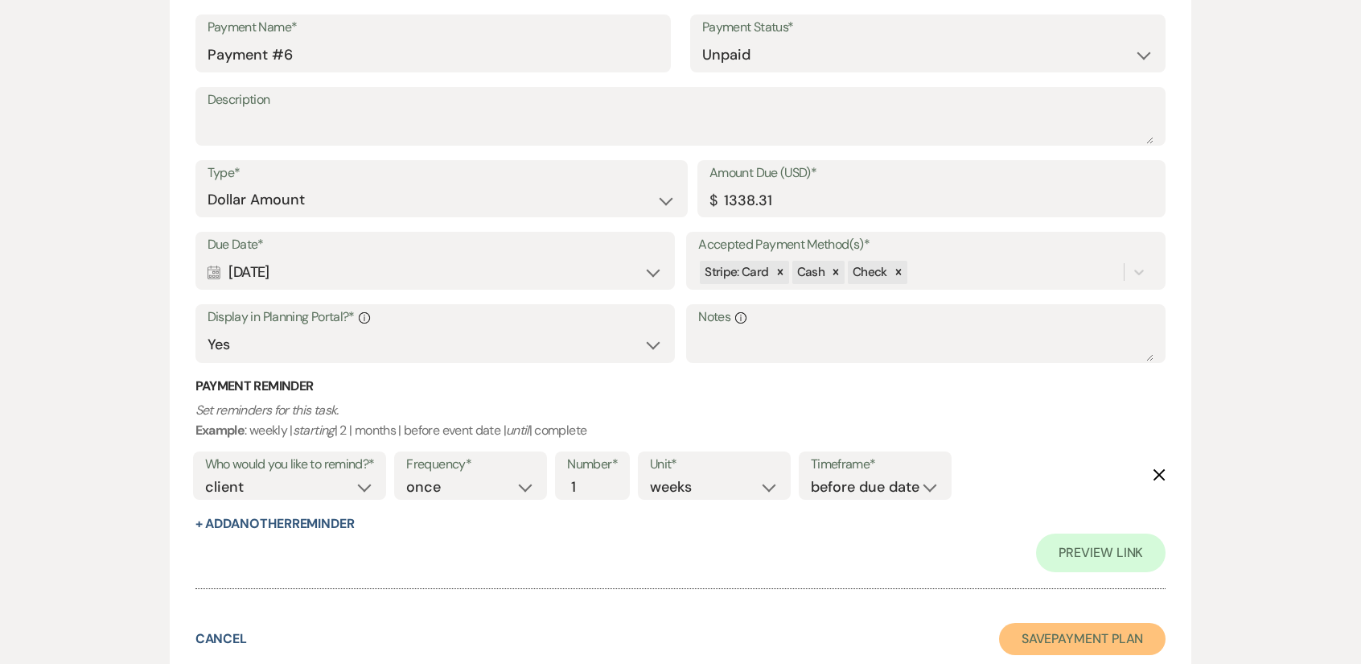
click at [1030, 626] on button "Save Payment Plan" at bounding box center [1082, 639] width 167 height 32
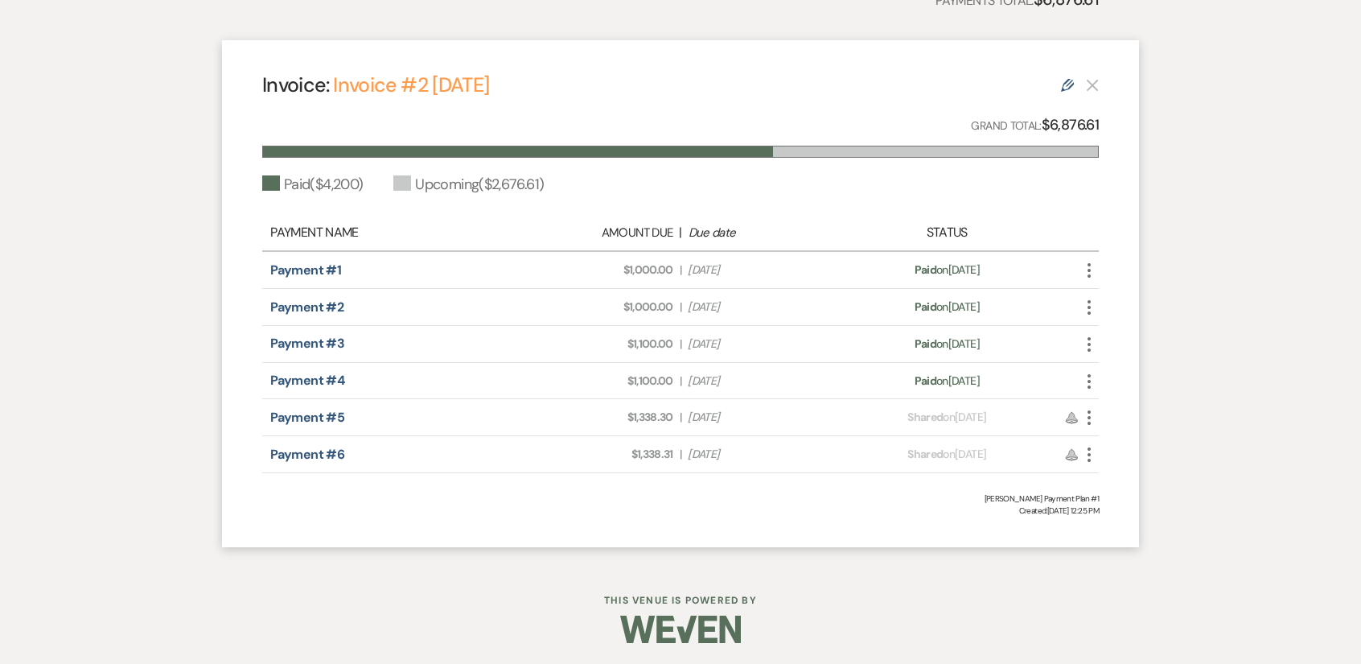
scroll to position [430, 0]
